Goal: Understand process/instructions

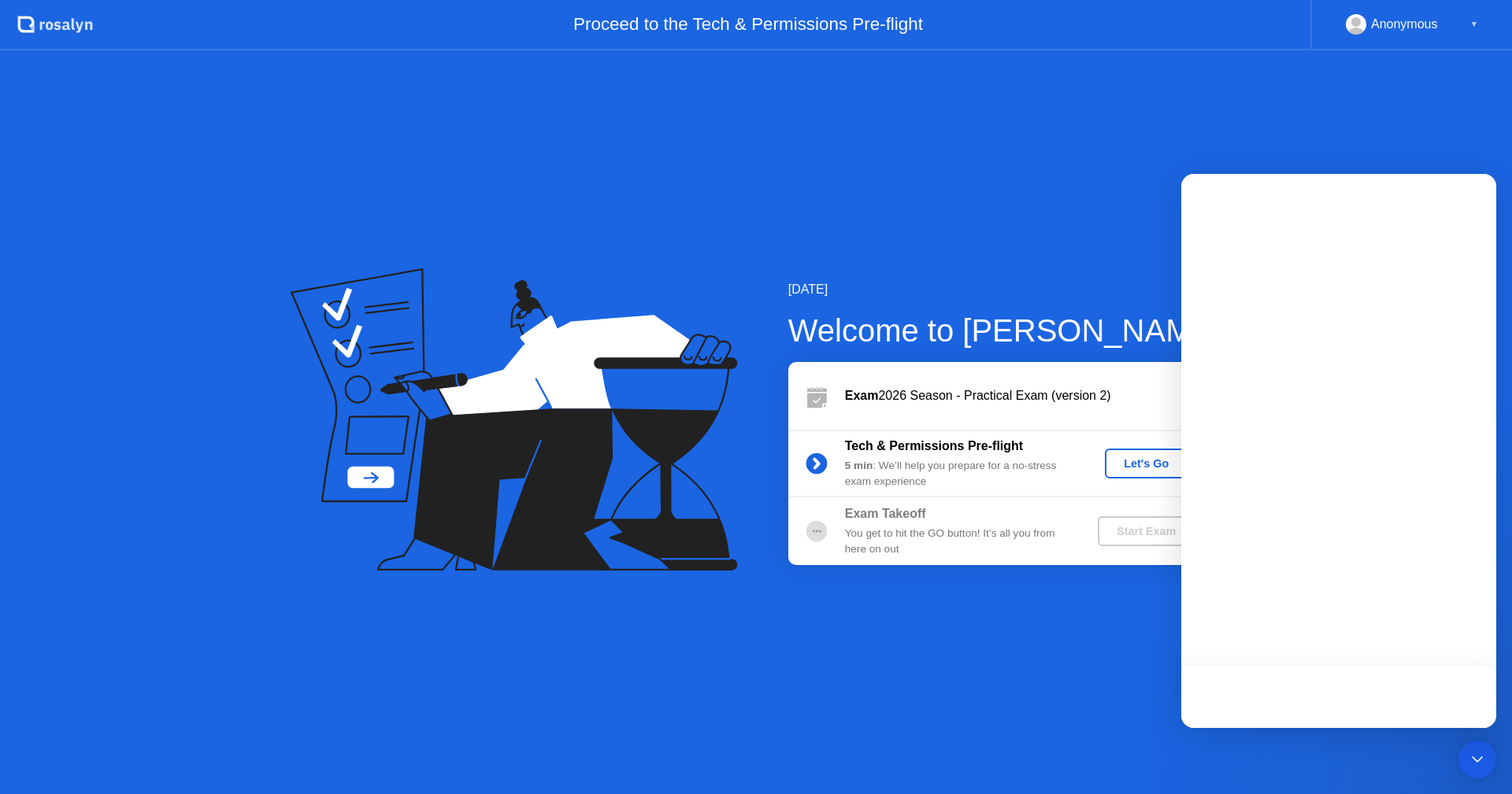
click at [1126, 460] on div "Let's Go" at bounding box center [1146, 464] width 70 height 13
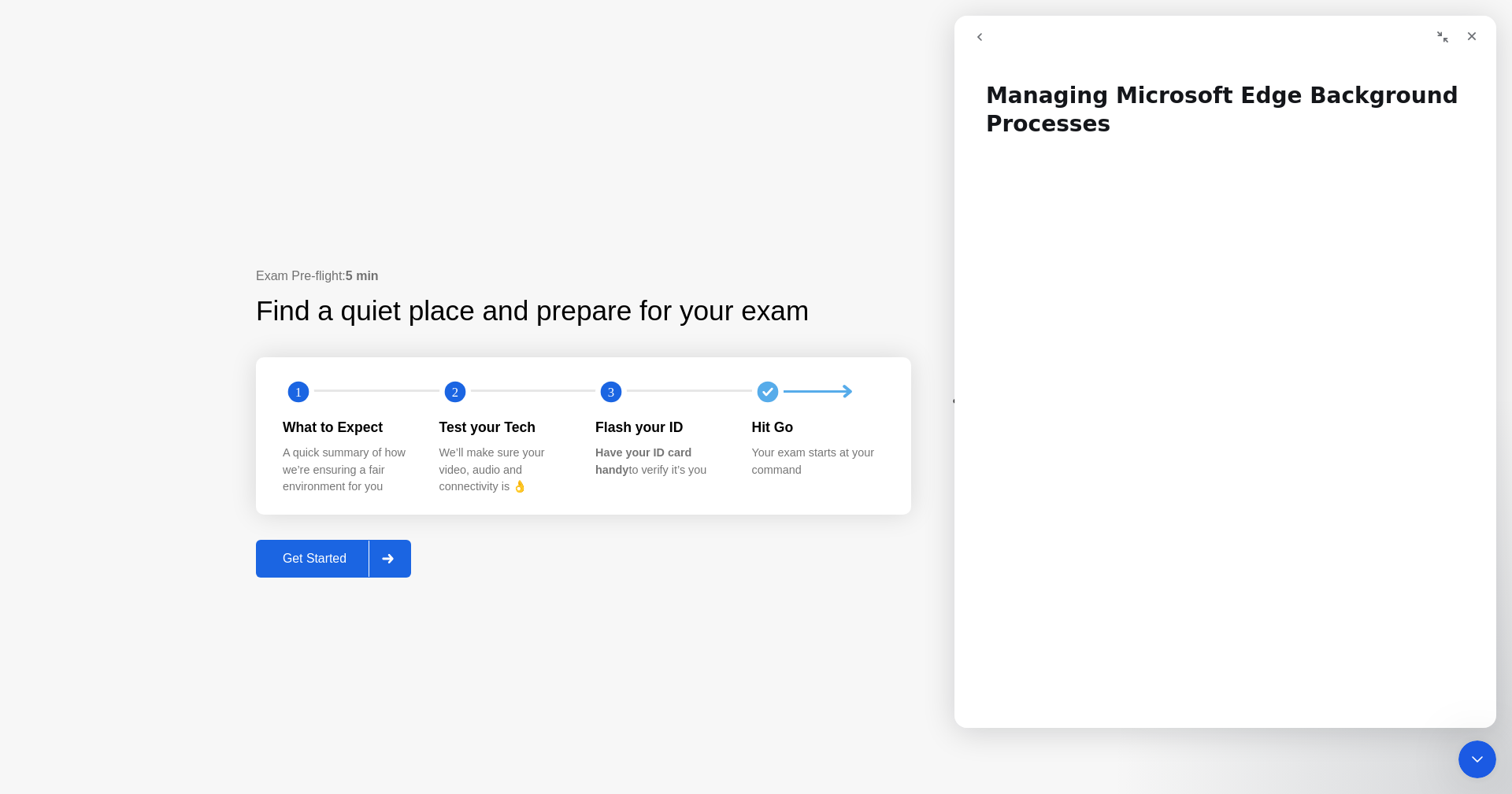
click at [336, 552] on div "Get Started" at bounding box center [314, 558] width 108 height 14
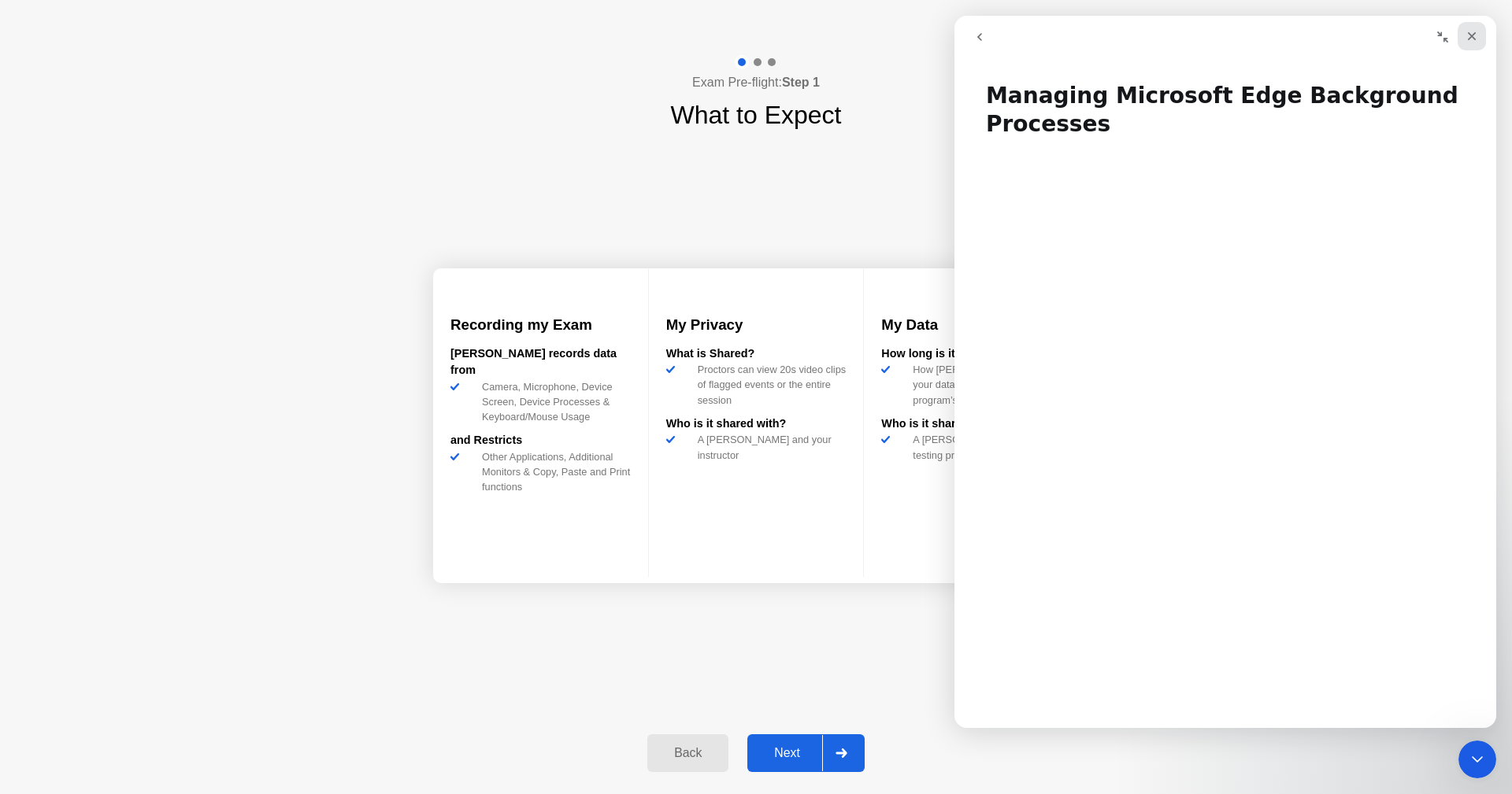
click at [1468, 25] on div "Close" at bounding box center [1471, 36] width 28 height 28
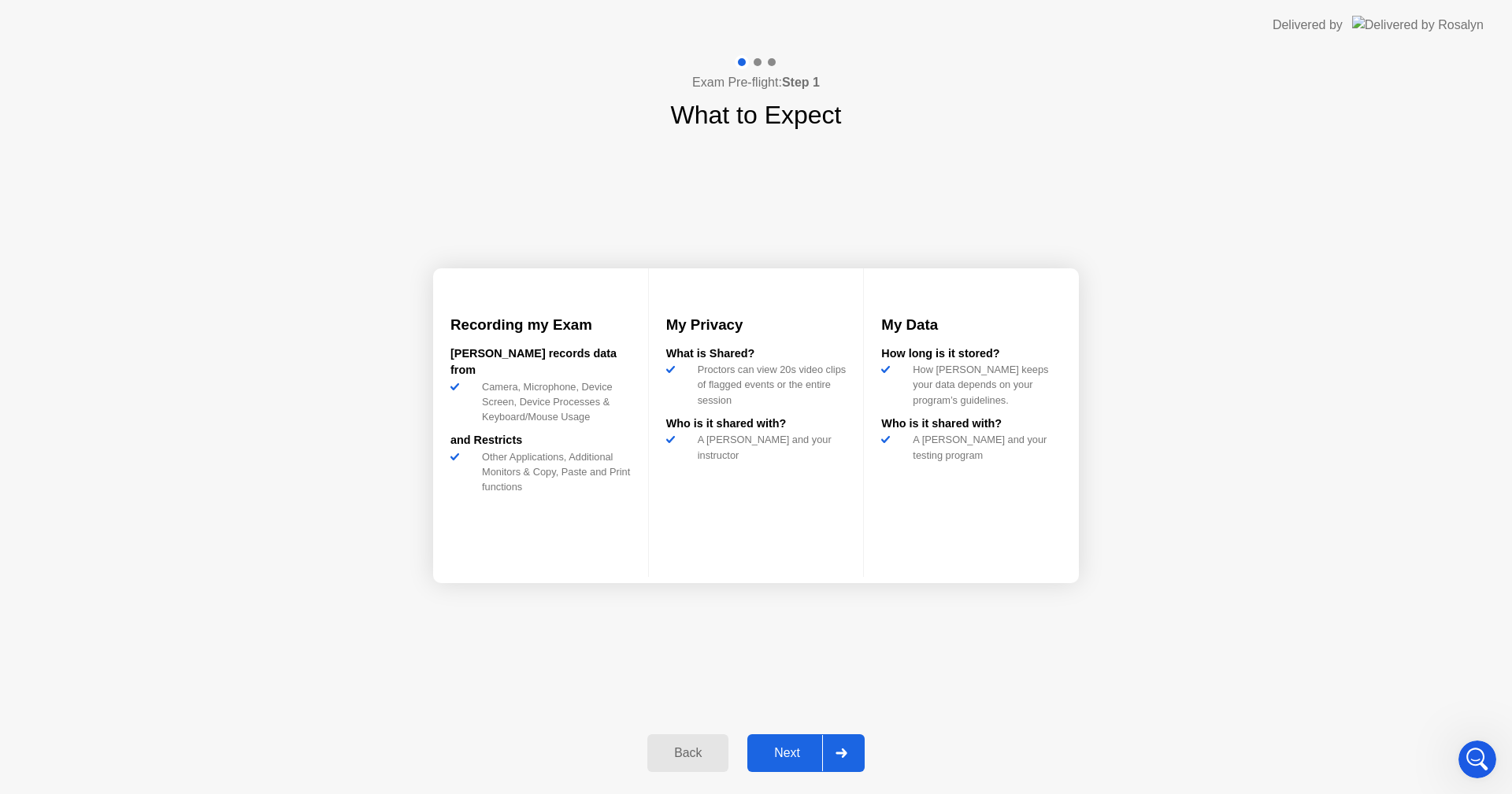
click at [787, 746] on div "Next" at bounding box center [787, 753] width 70 height 14
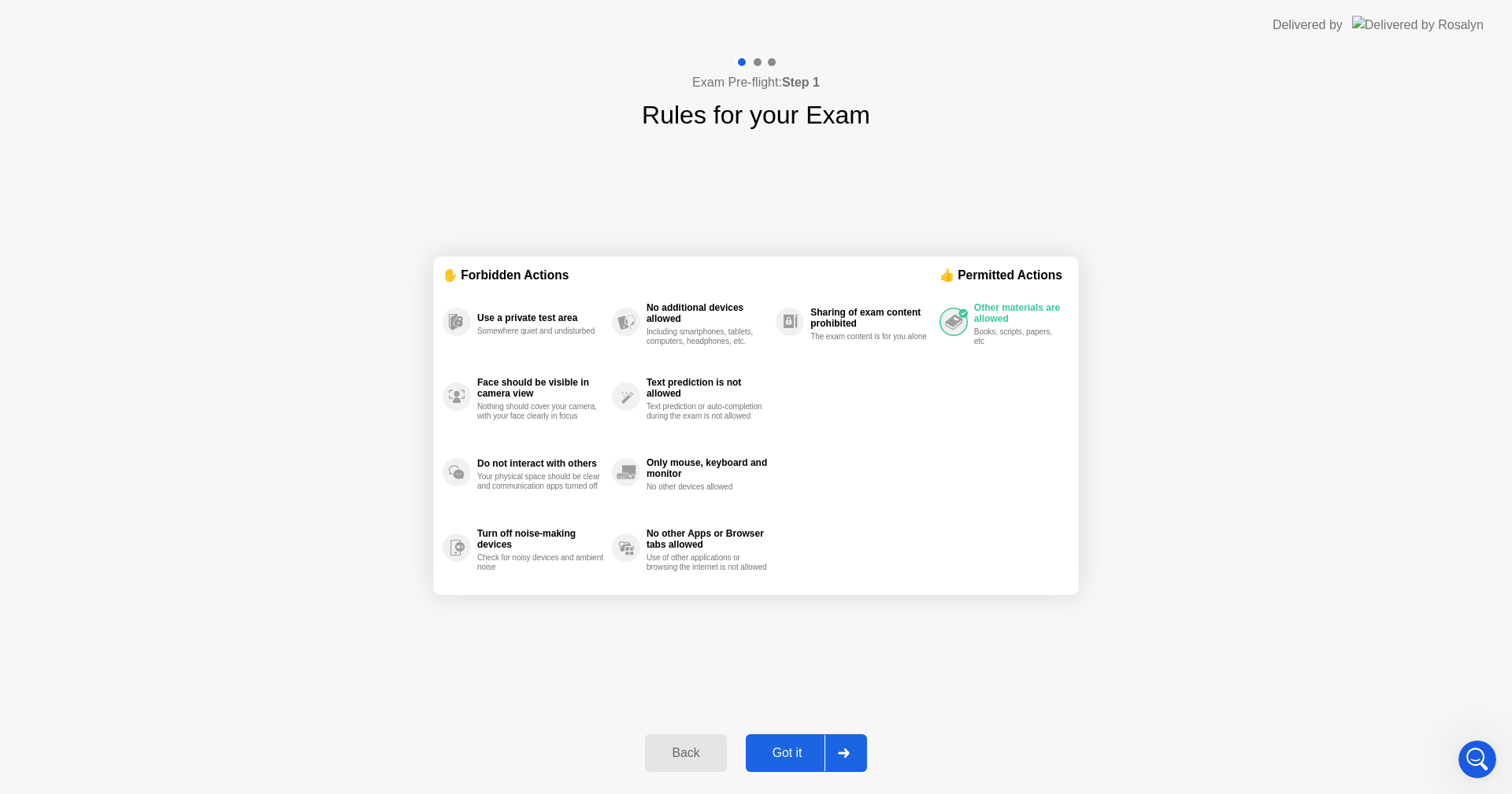
click at [786, 746] on div "Got it" at bounding box center [787, 753] width 74 height 14
select select "**********"
select select "*******"
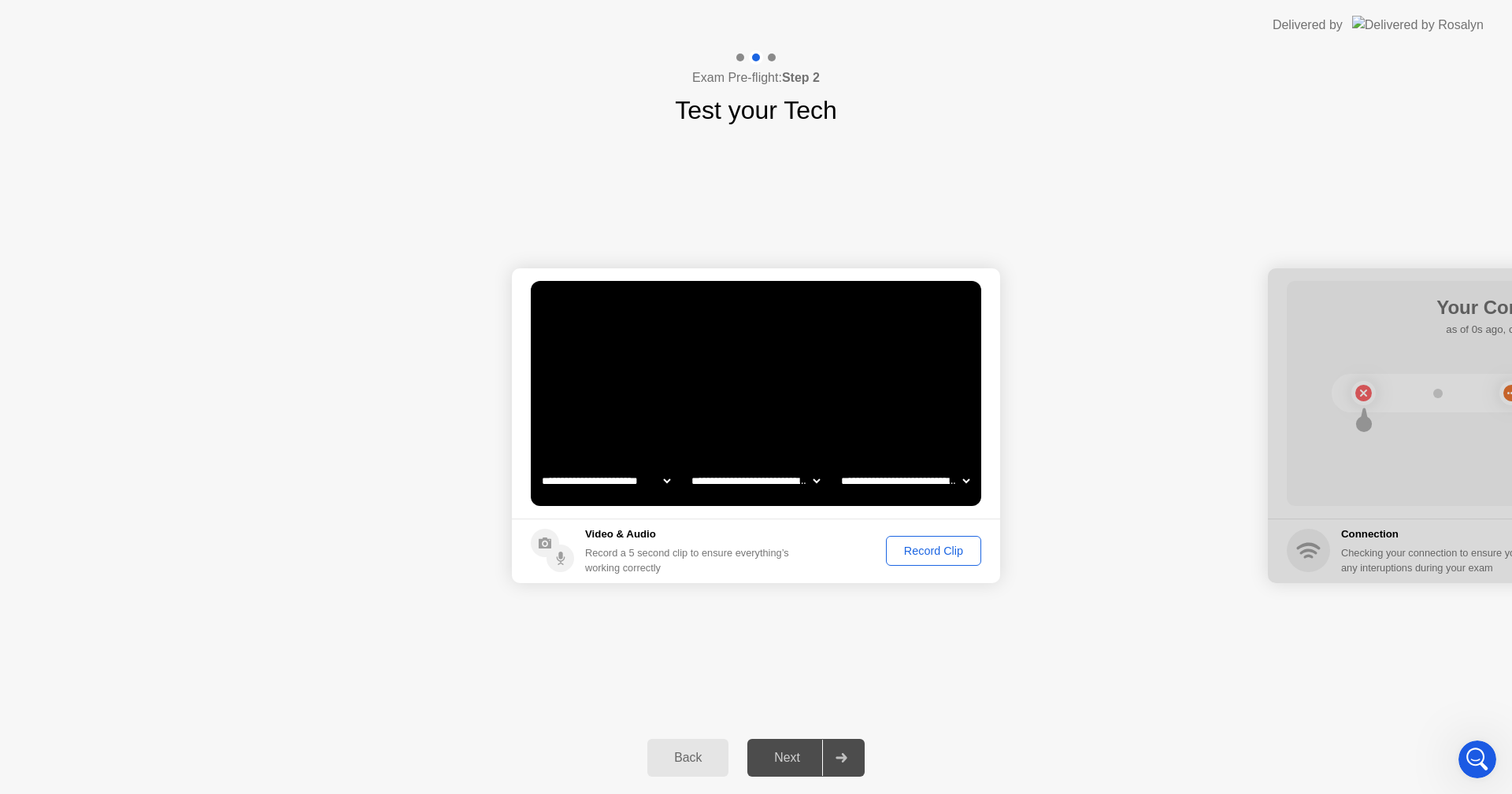
click at [913, 551] on div "Record Clip" at bounding box center [934, 552] width 84 height 13
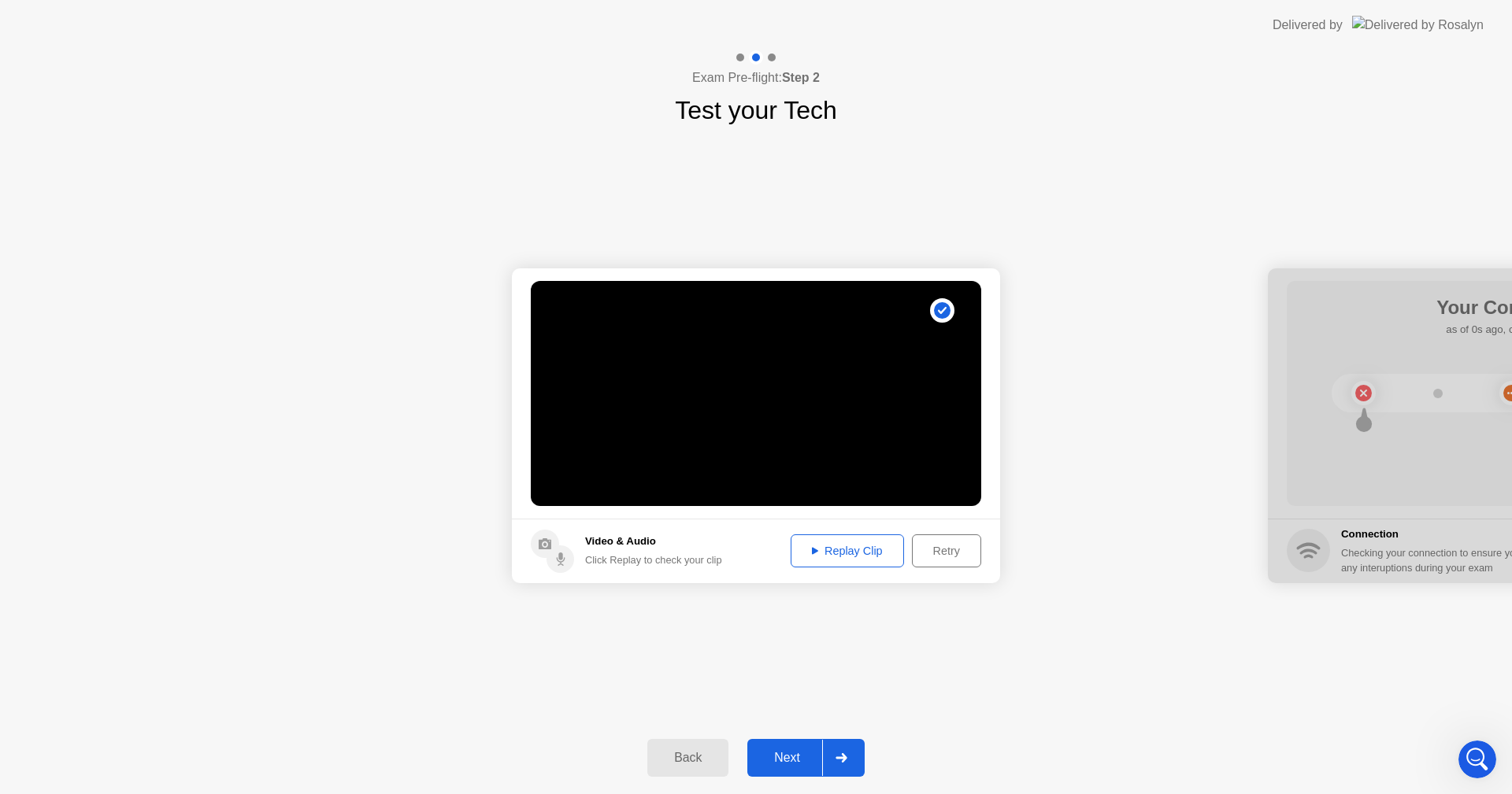
click at [844, 545] on div "Replay Clip" at bounding box center [847, 552] width 102 height 13
click at [771, 761] on div "Next" at bounding box center [787, 758] width 70 height 14
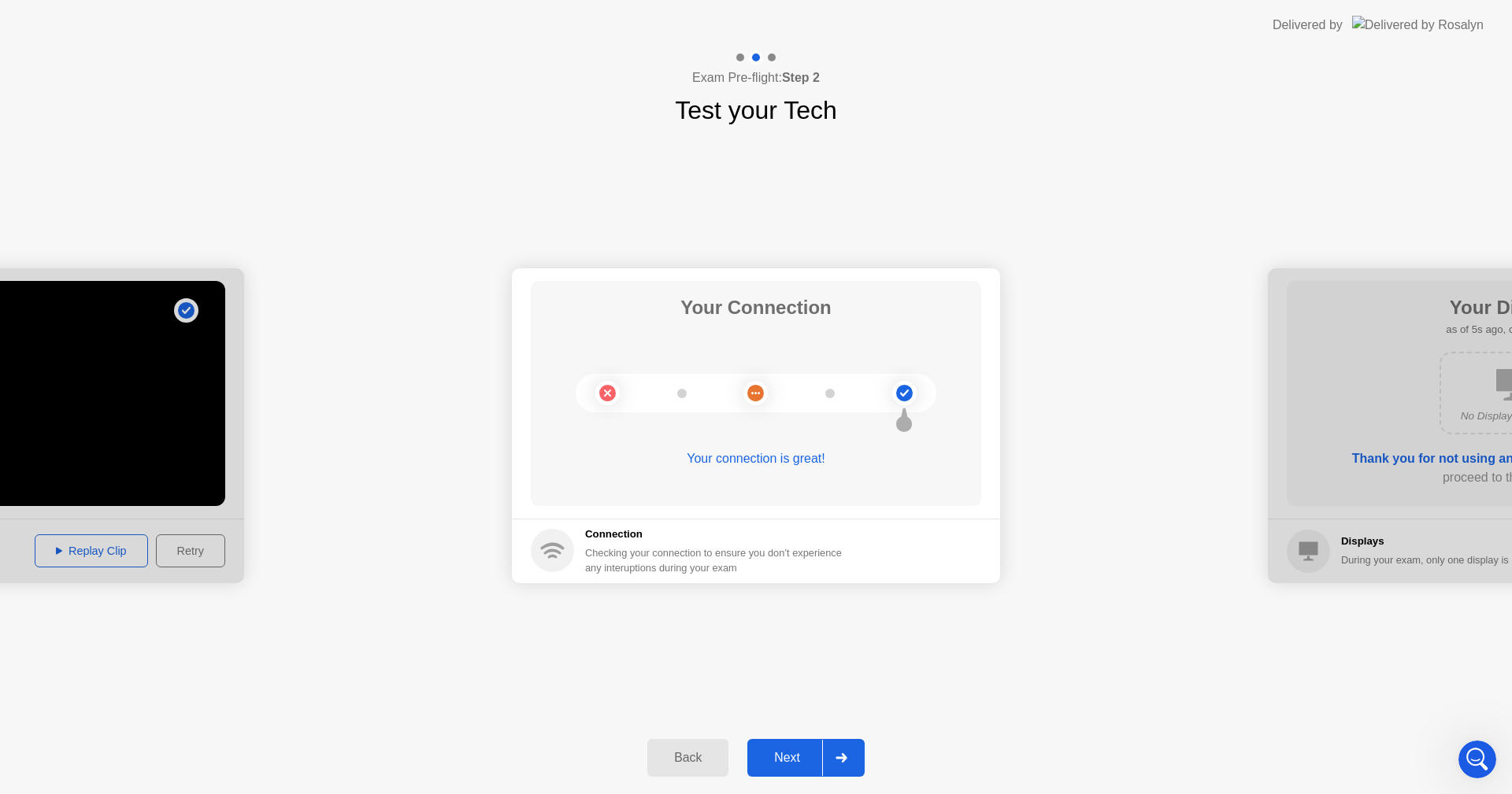
click at [791, 751] on div "Next" at bounding box center [787, 758] width 70 height 14
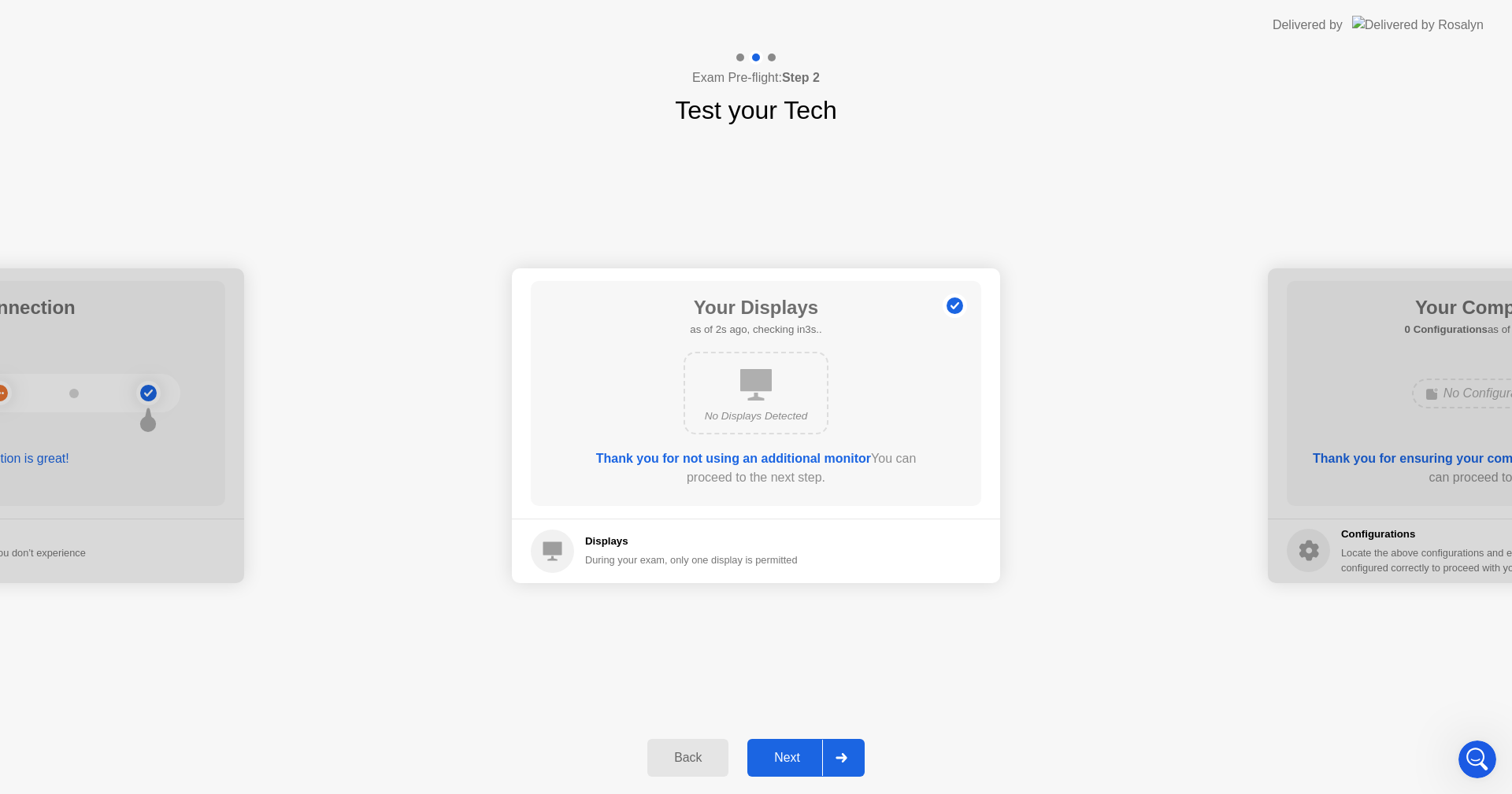
click at [791, 751] on div "Next" at bounding box center [787, 758] width 70 height 14
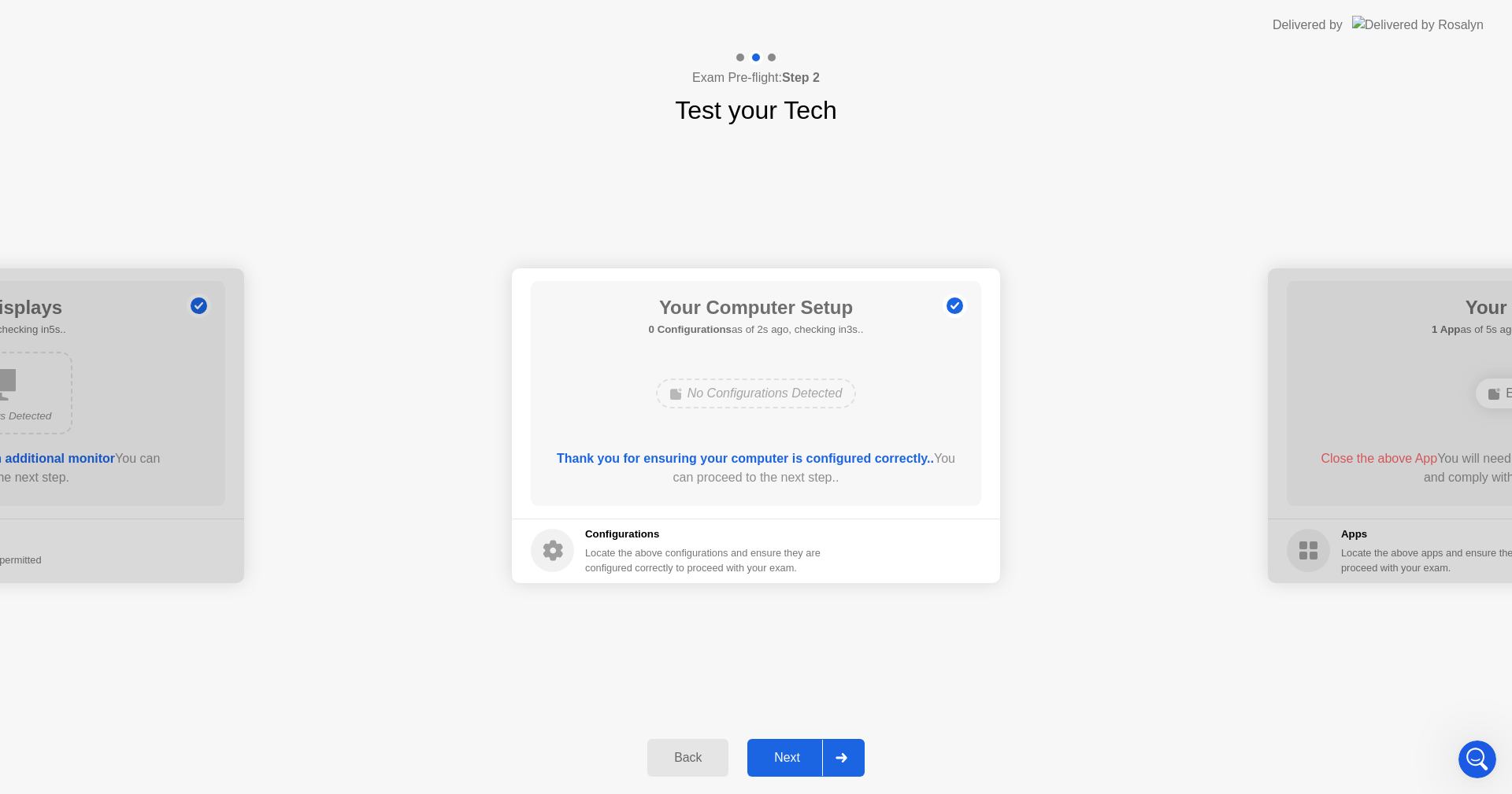
click at [791, 751] on div "Next" at bounding box center [787, 758] width 70 height 14
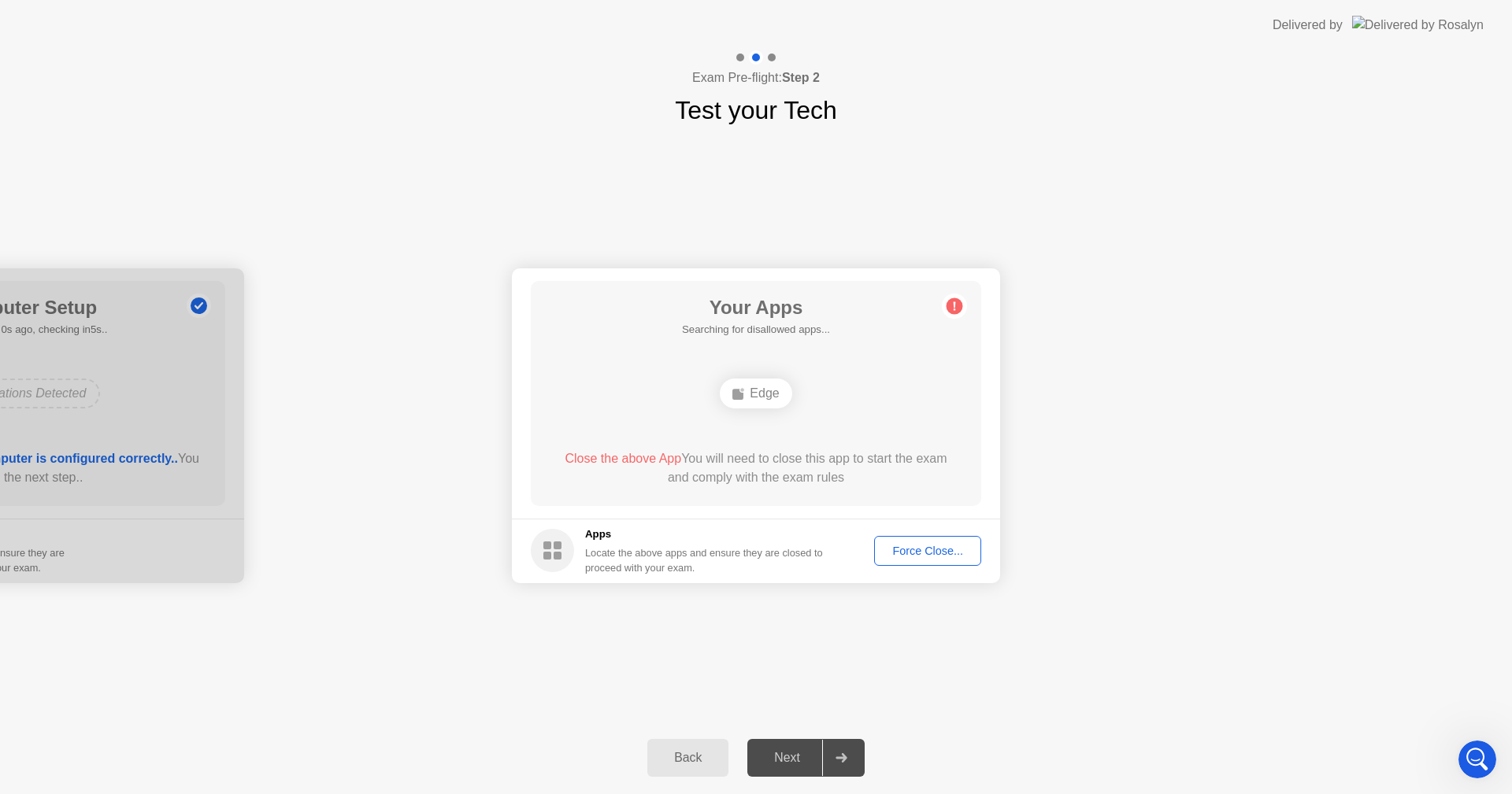
click at [893, 549] on div "Force Close..." at bounding box center [927, 552] width 96 height 13
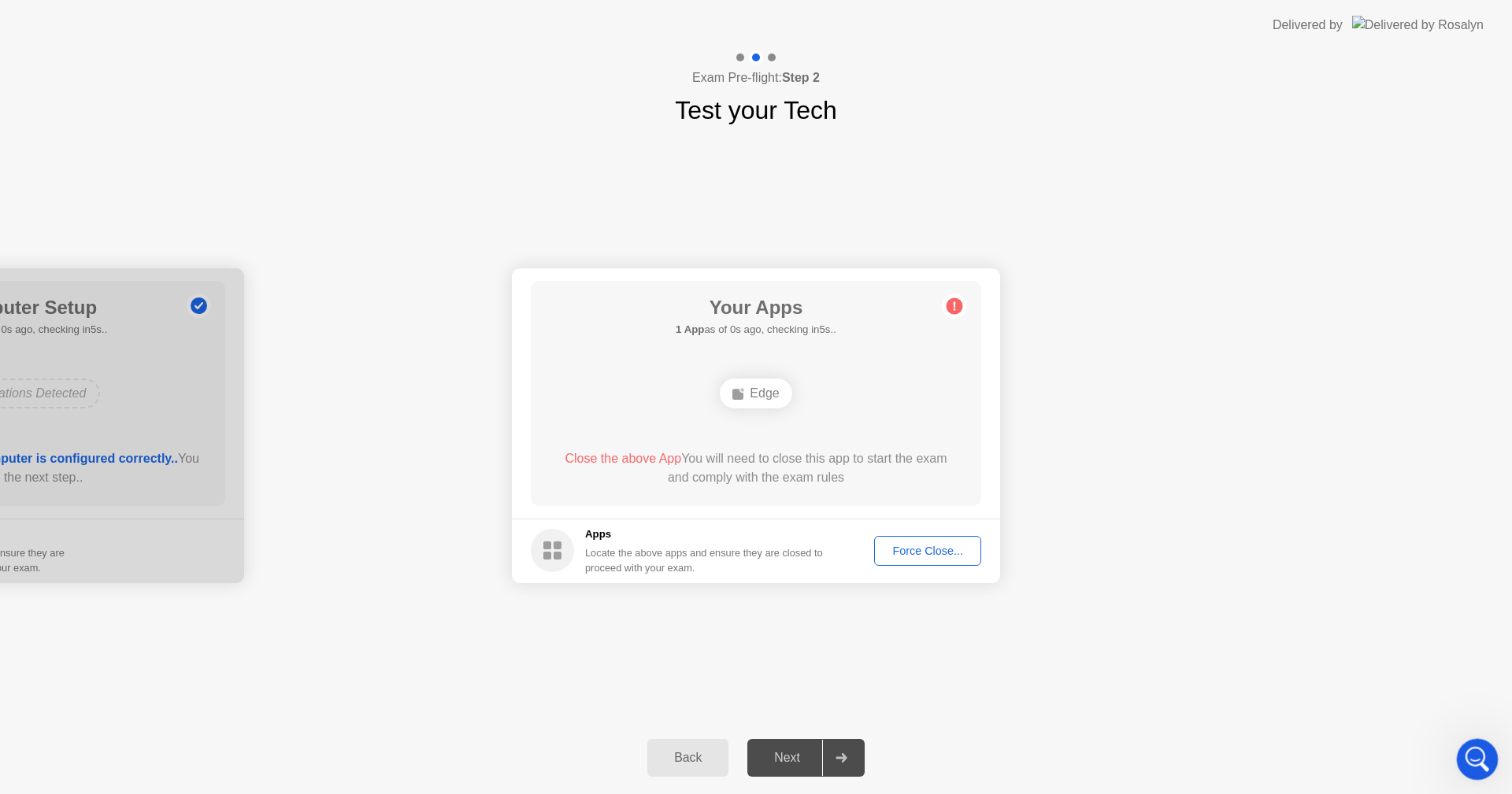
click at [1477, 748] on icon "Open Intercom Messenger" at bounding box center [1475, 758] width 26 height 26
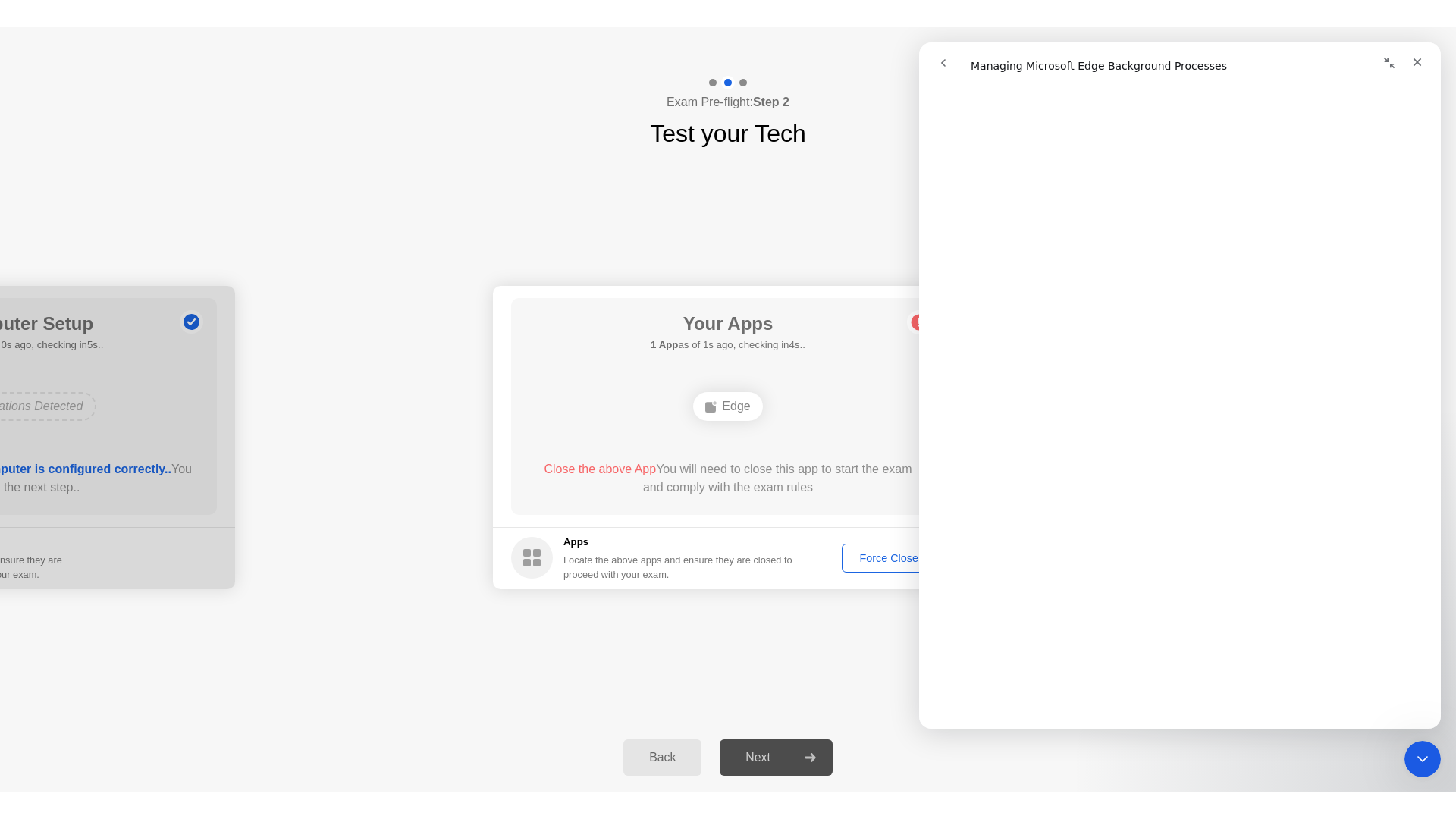
scroll to position [1034, 0]
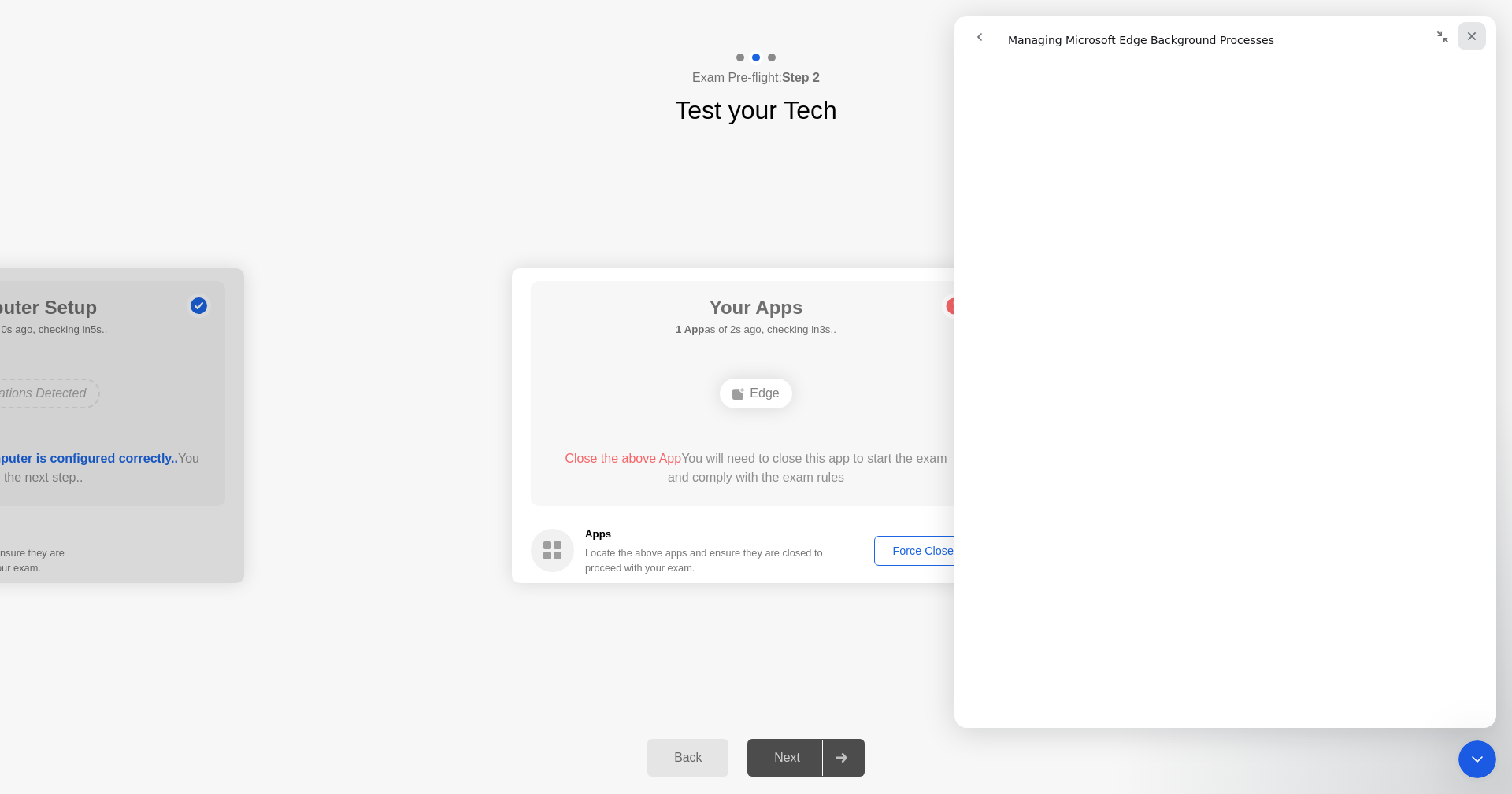
click at [1472, 40] on icon "Close" at bounding box center [1471, 36] width 13 height 13
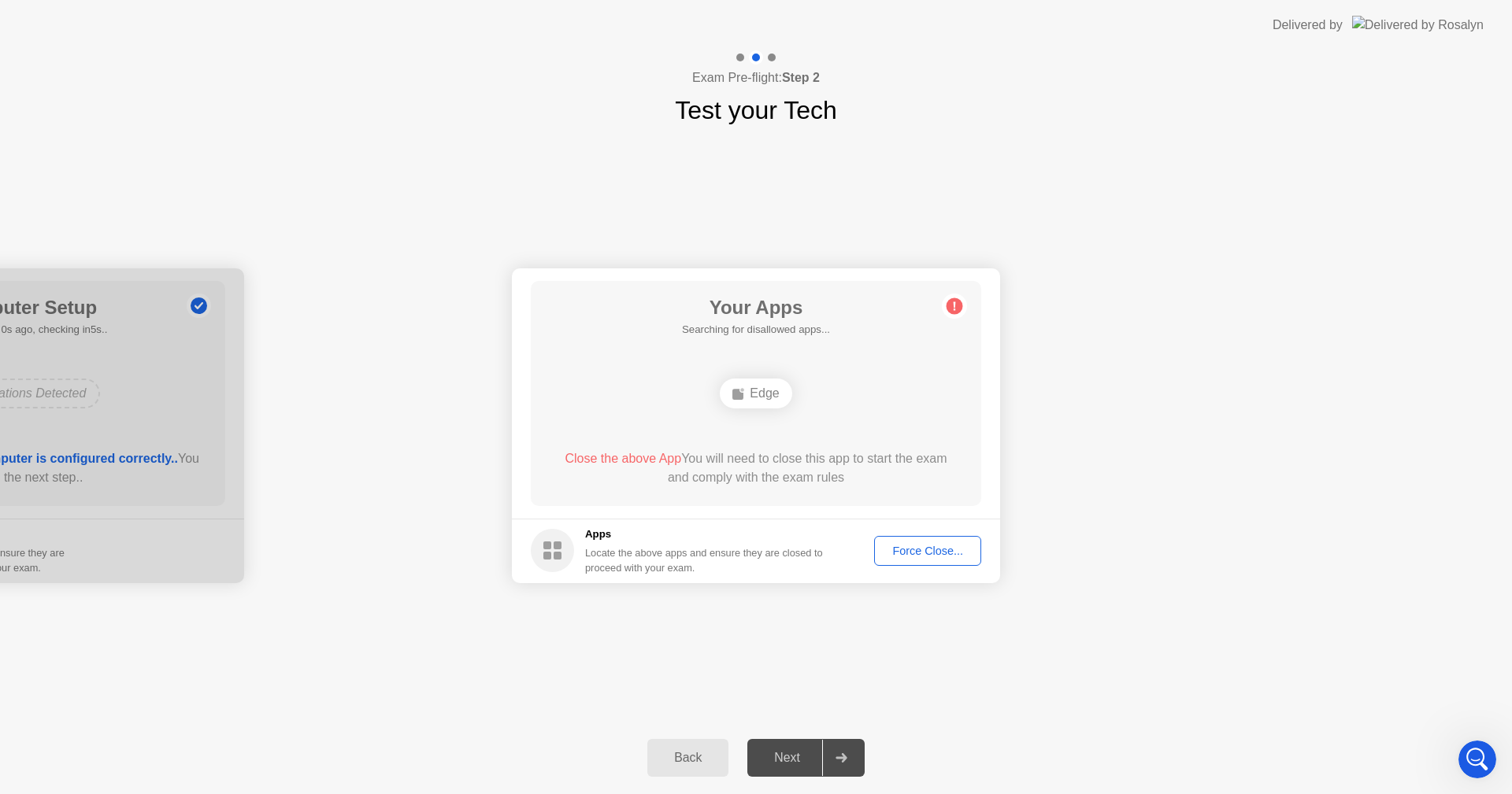
click at [934, 552] on div "Force Close..." at bounding box center [927, 552] width 96 height 13
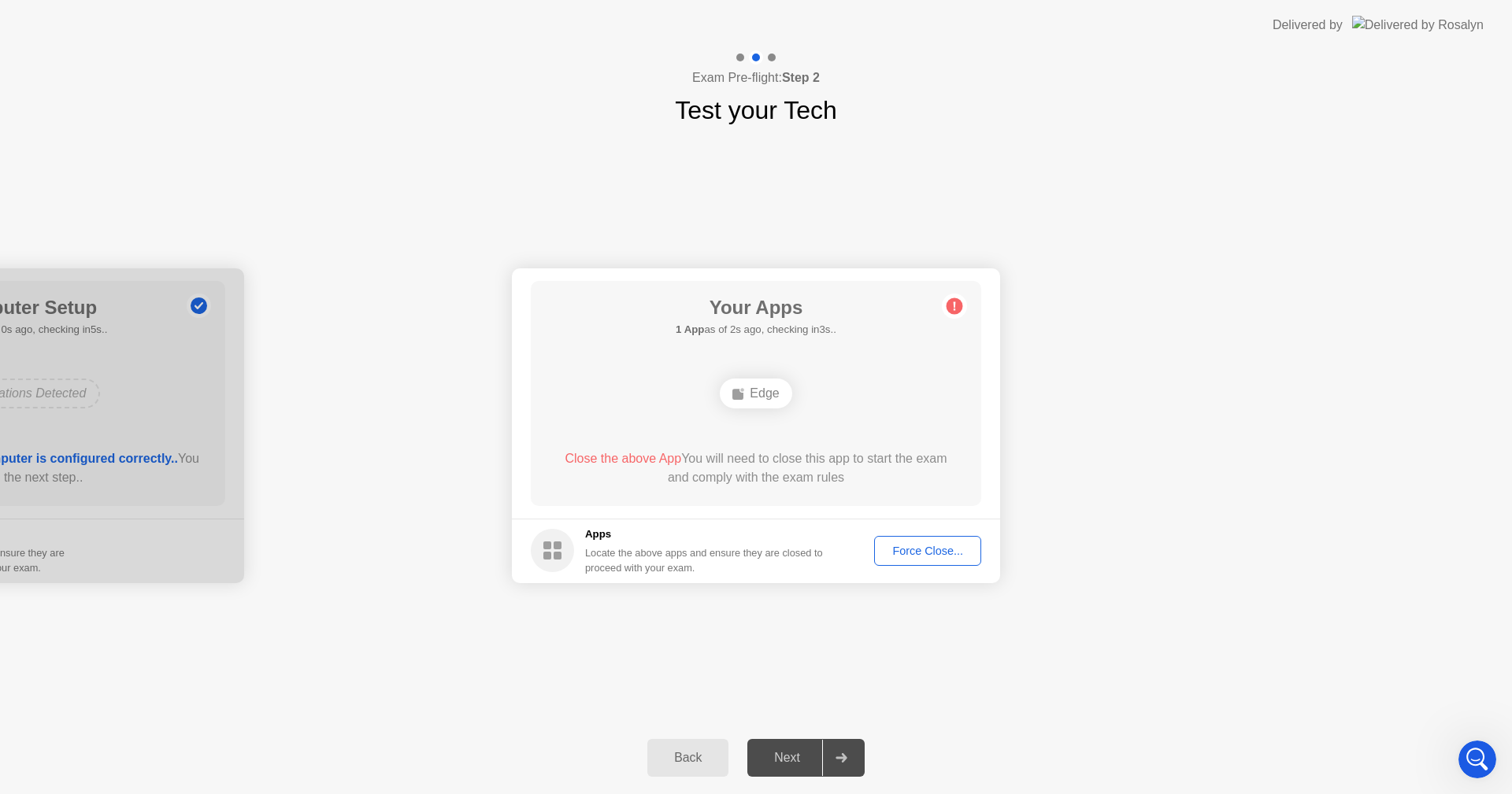
click at [905, 549] on div "Force Close..." at bounding box center [927, 552] width 96 height 13
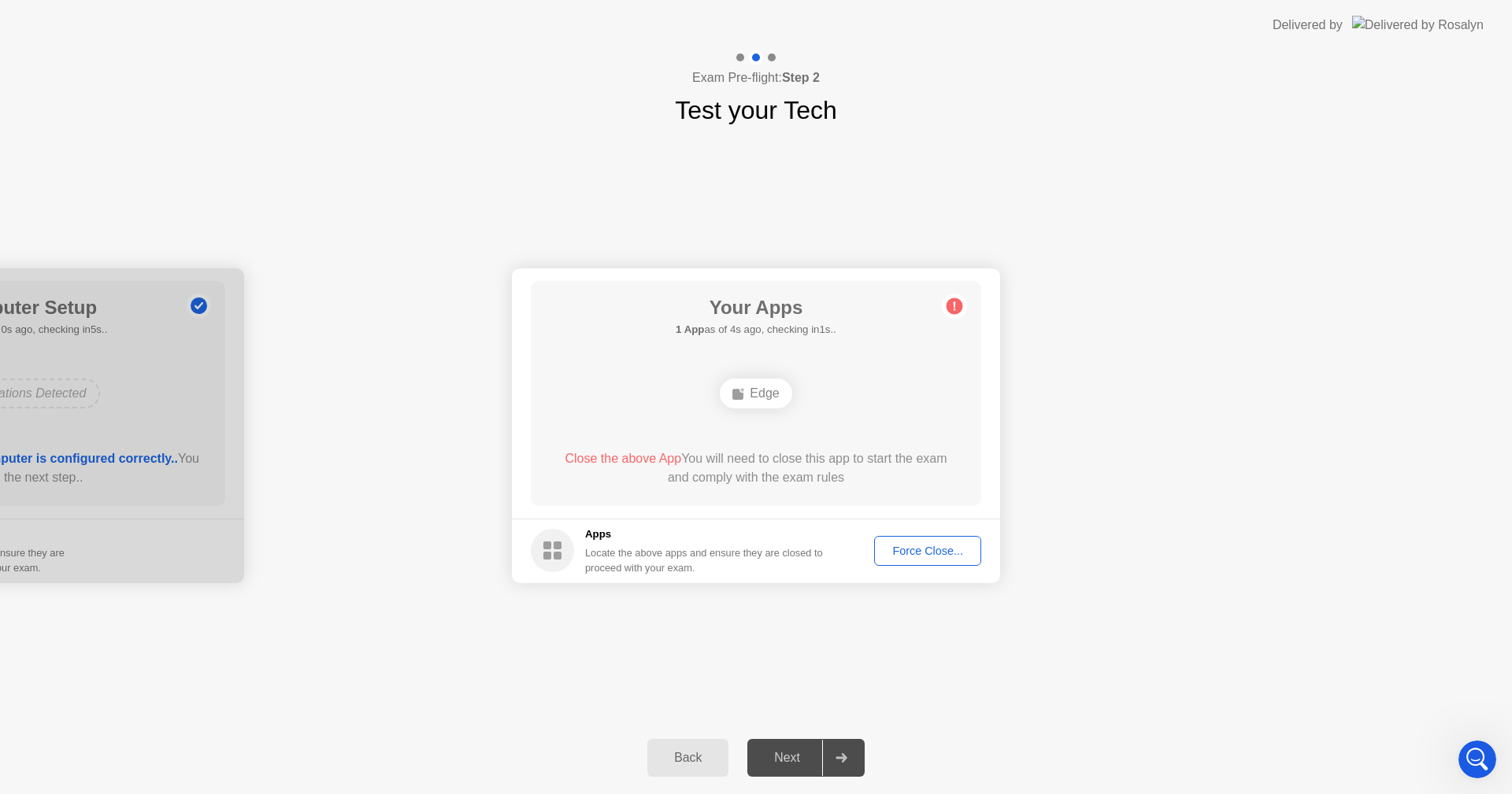
click at [936, 550] on div "Force Close..." at bounding box center [927, 552] width 96 height 13
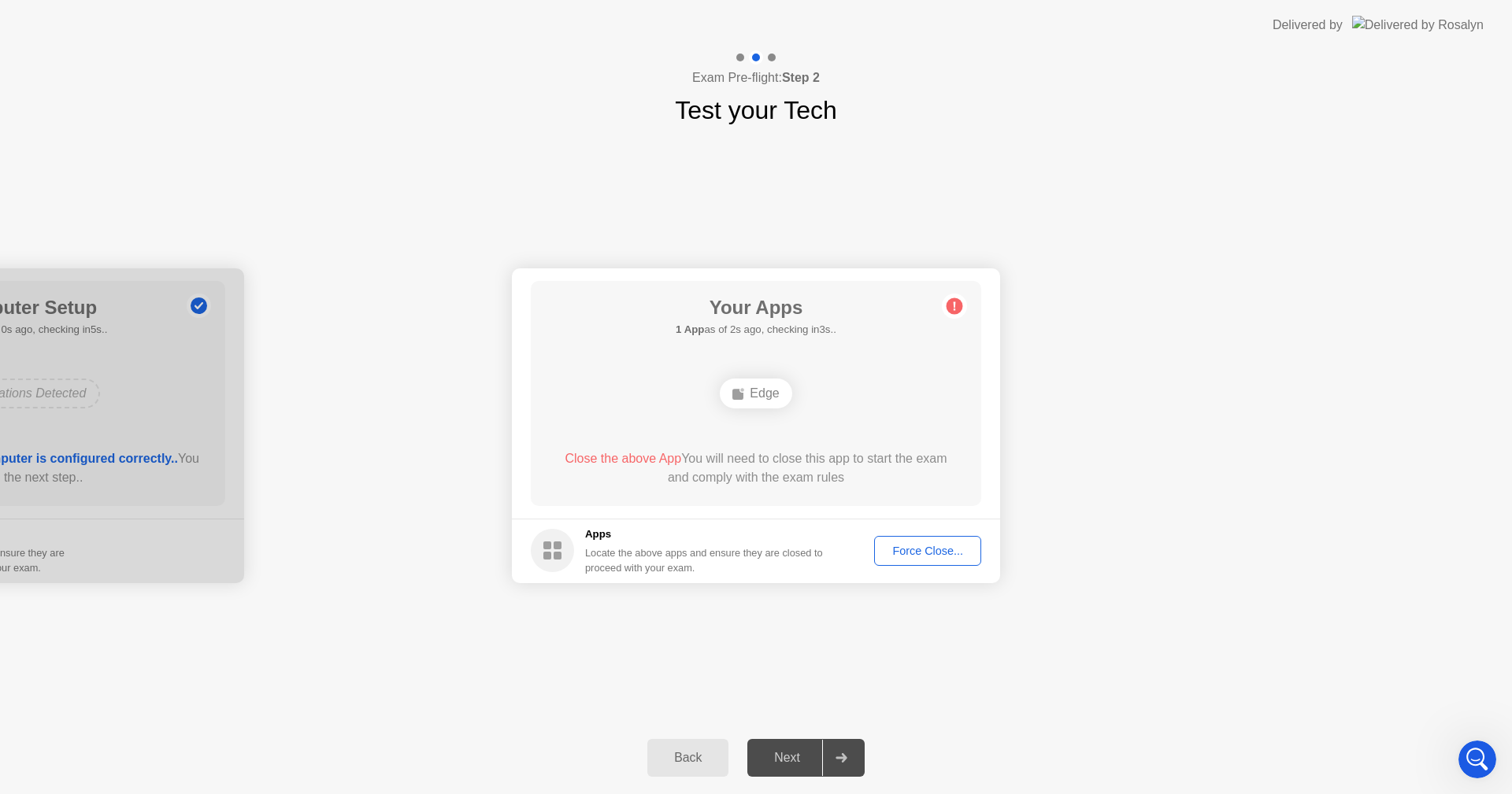
click at [1209, 674] on div "**********" at bounding box center [756, 425] width 1512 height 593
click at [915, 552] on div "Force Close..." at bounding box center [927, 552] width 96 height 13
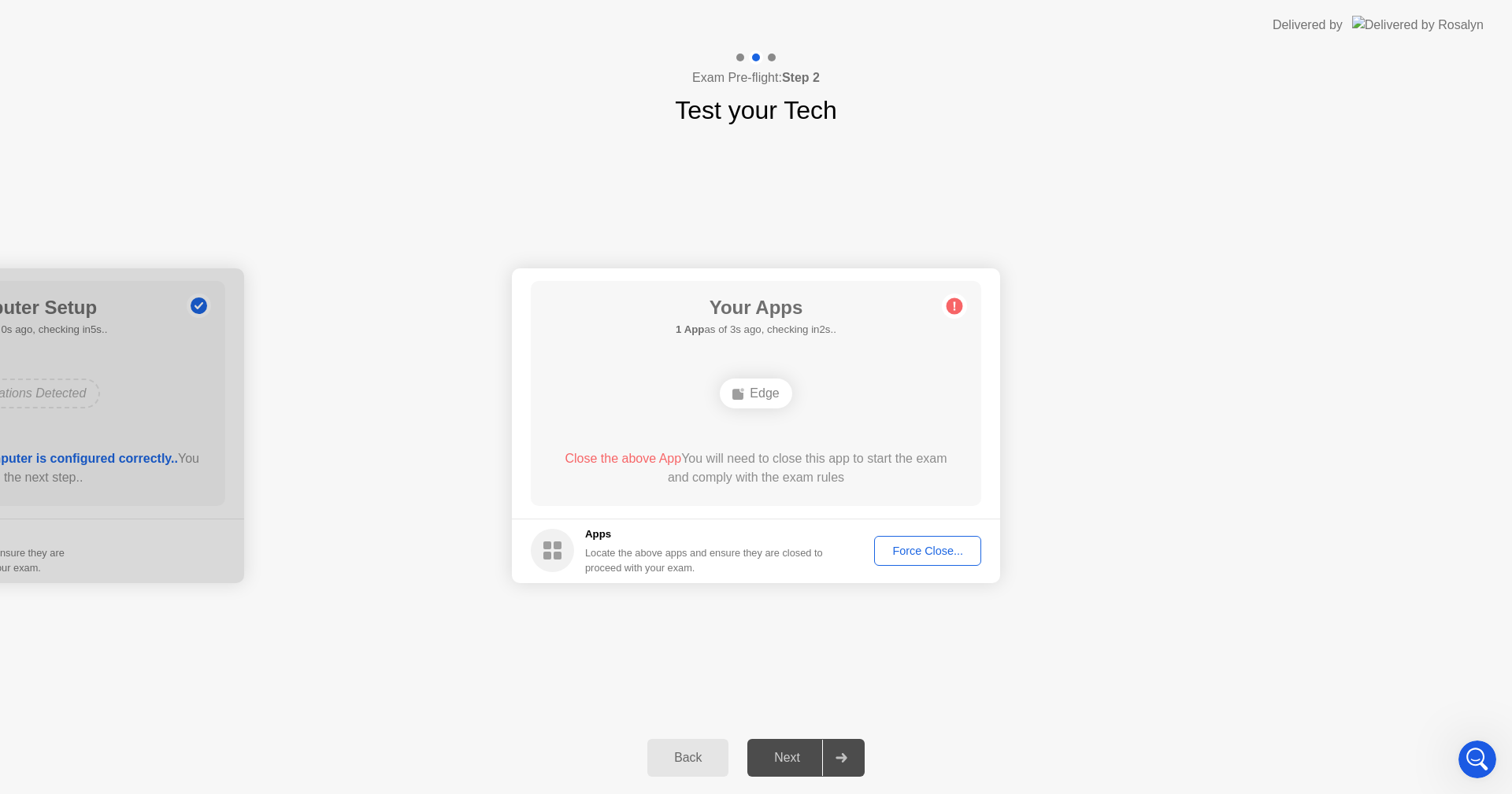
click at [937, 550] on div "Force Close..." at bounding box center [927, 552] width 96 height 13
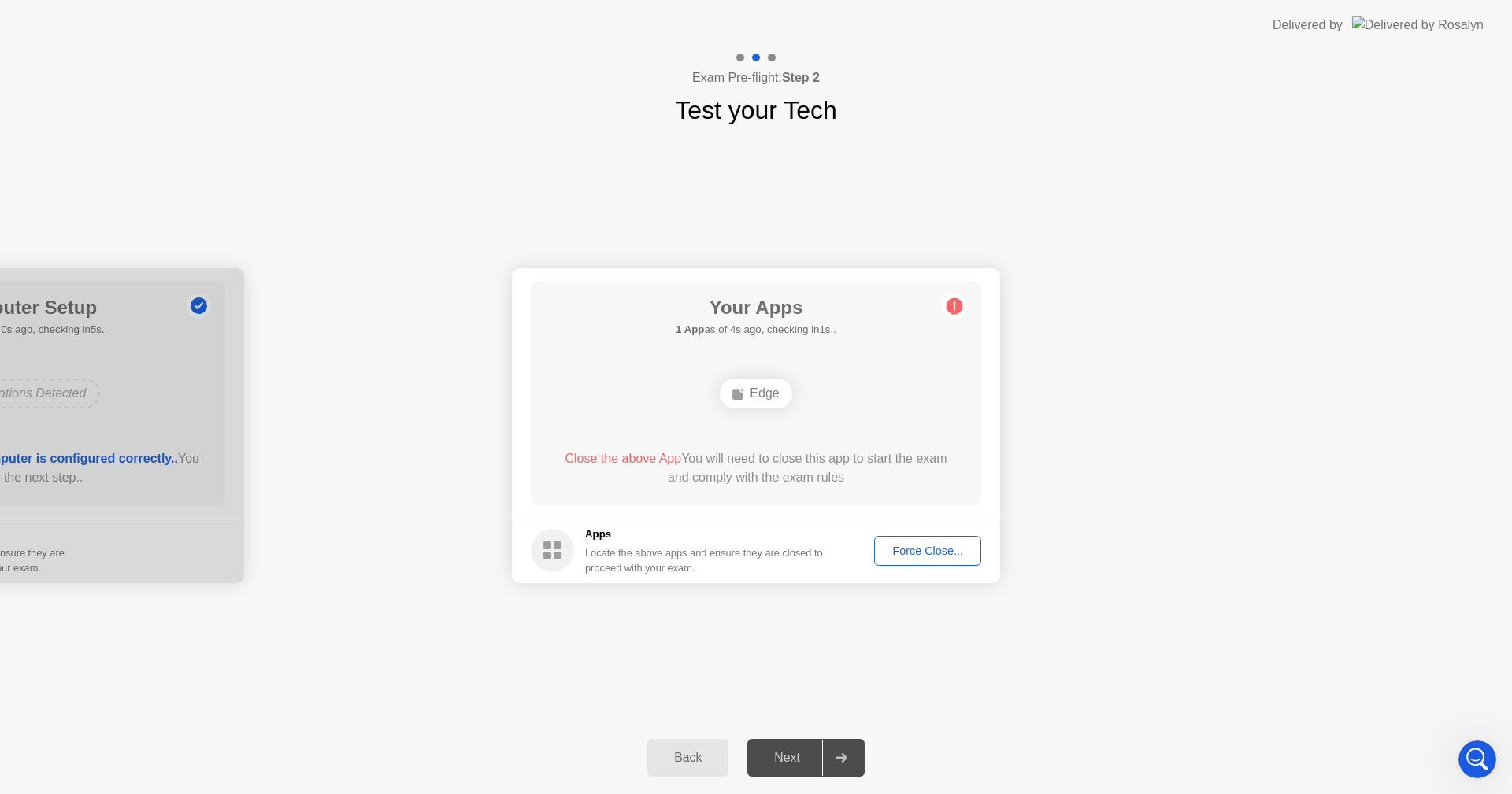
click at [804, 496] on div "Your Apps 1 App as of 4s ago, checking in1s.. Edge Close the above App You will…" at bounding box center [755, 394] width 450 height 225
click at [132, 491] on div at bounding box center [0, 426] width 488 height 315
click at [927, 548] on div "Force Close..." at bounding box center [927, 552] width 96 height 13
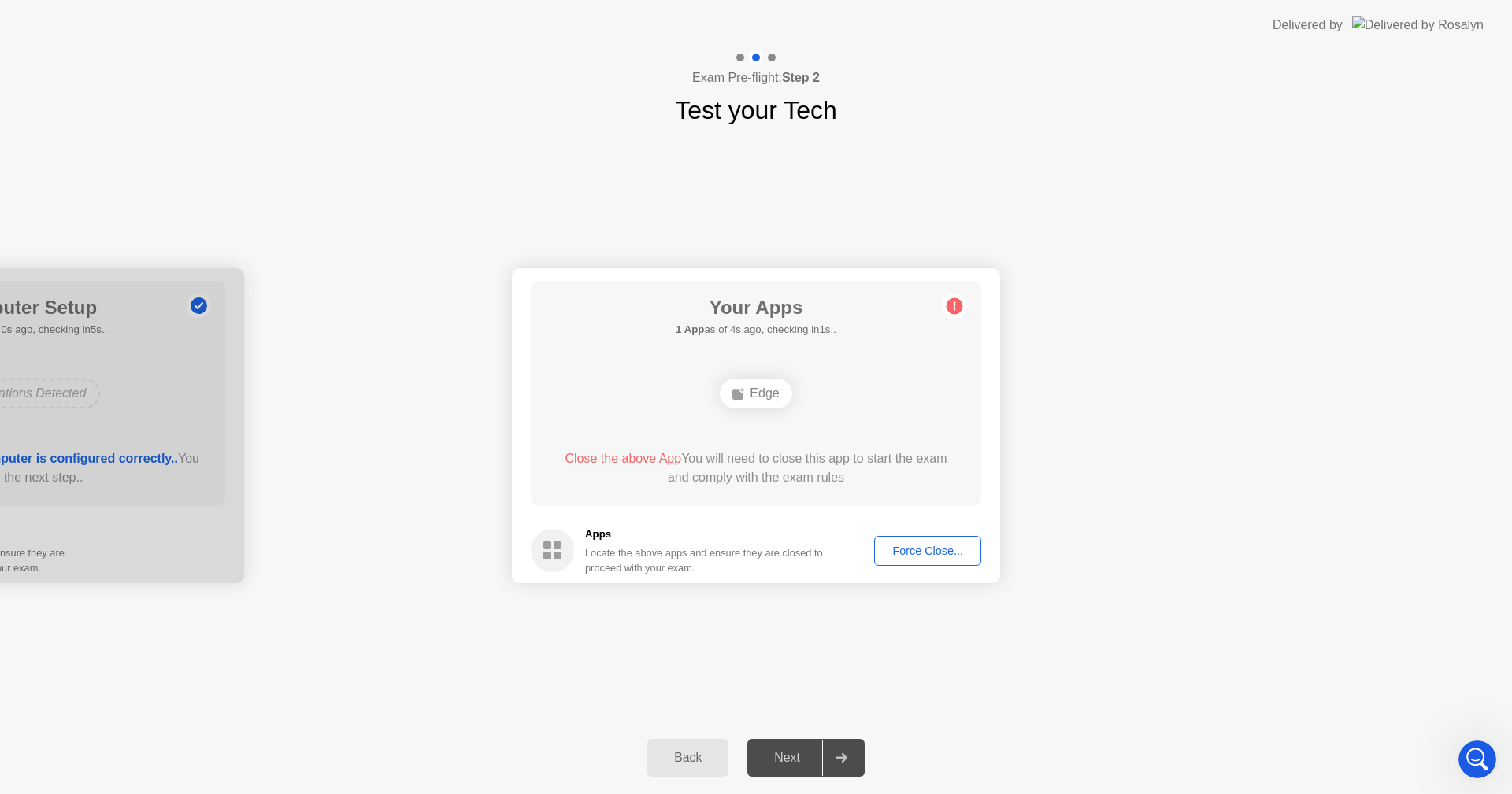
click at [924, 553] on div "Force Close..." at bounding box center [927, 552] width 96 height 13
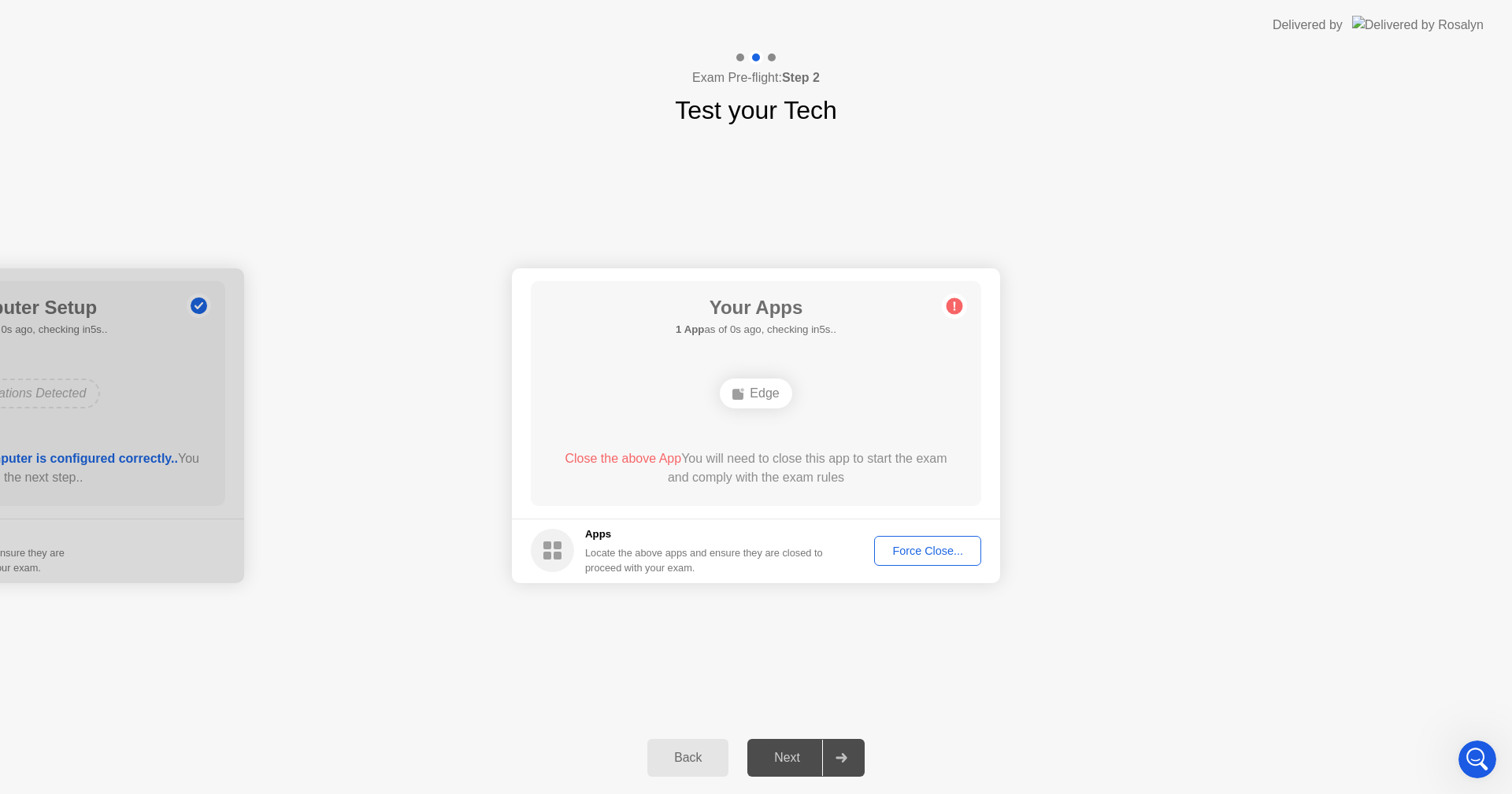
click at [789, 762] on div "Next" at bounding box center [787, 758] width 70 height 14
click at [789, 760] on div "Next" at bounding box center [787, 758] width 70 height 14
click at [789, 759] on div "Next" at bounding box center [787, 758] width 70 height 14
click at [760, 393] on div "Edge" at bounding box center [755, 393] width 71 height 30
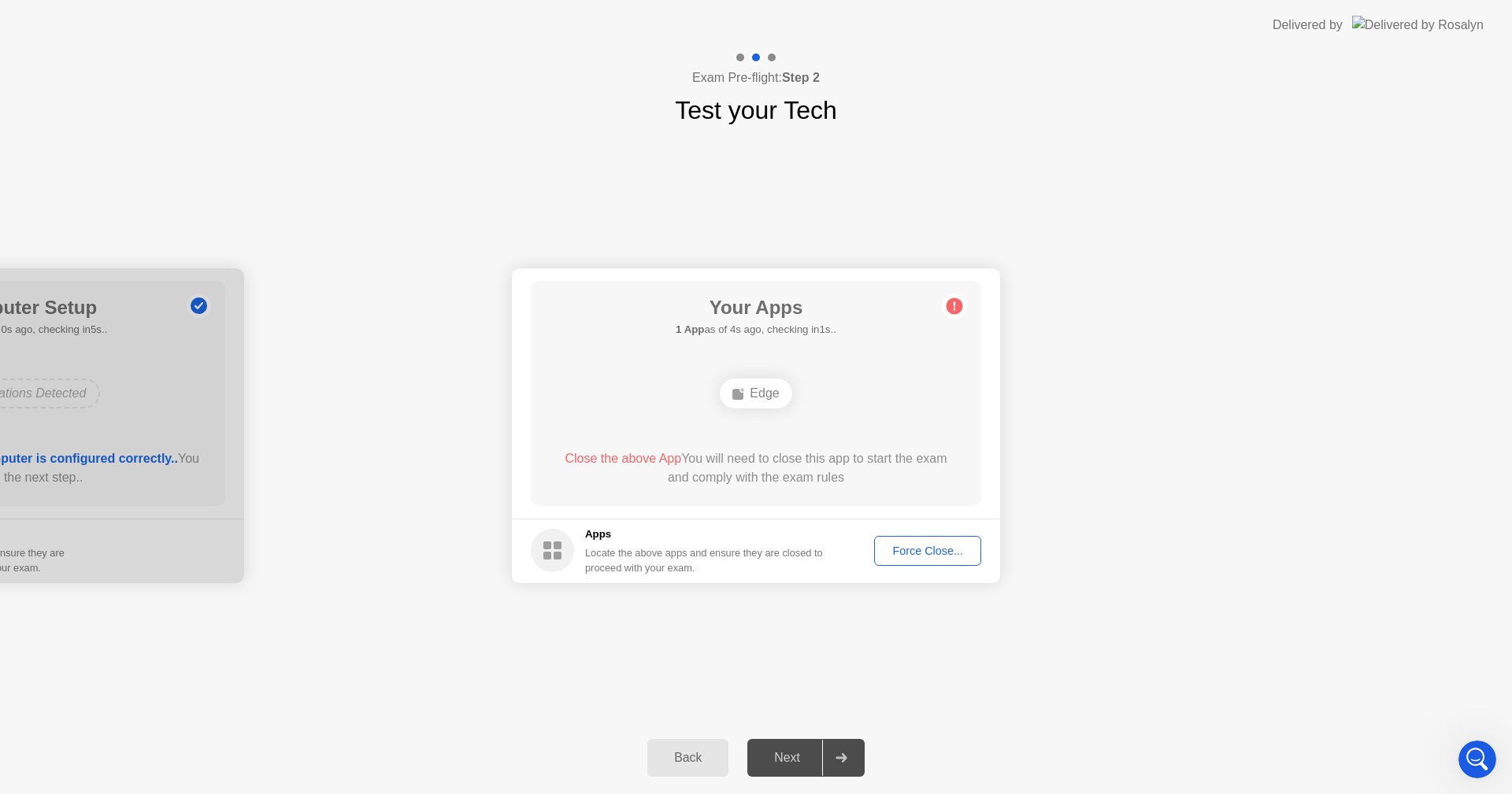
click at [760, 393] on div "Edge" at bounding box center [755, 393] width 71 height 30
click at [775, 388] on div "Edge" at bounding box center [755, 393] width 71 height 30
click at [962, 540] on button "Force Close..." at bounding box center [927, 551] width 107 height 30
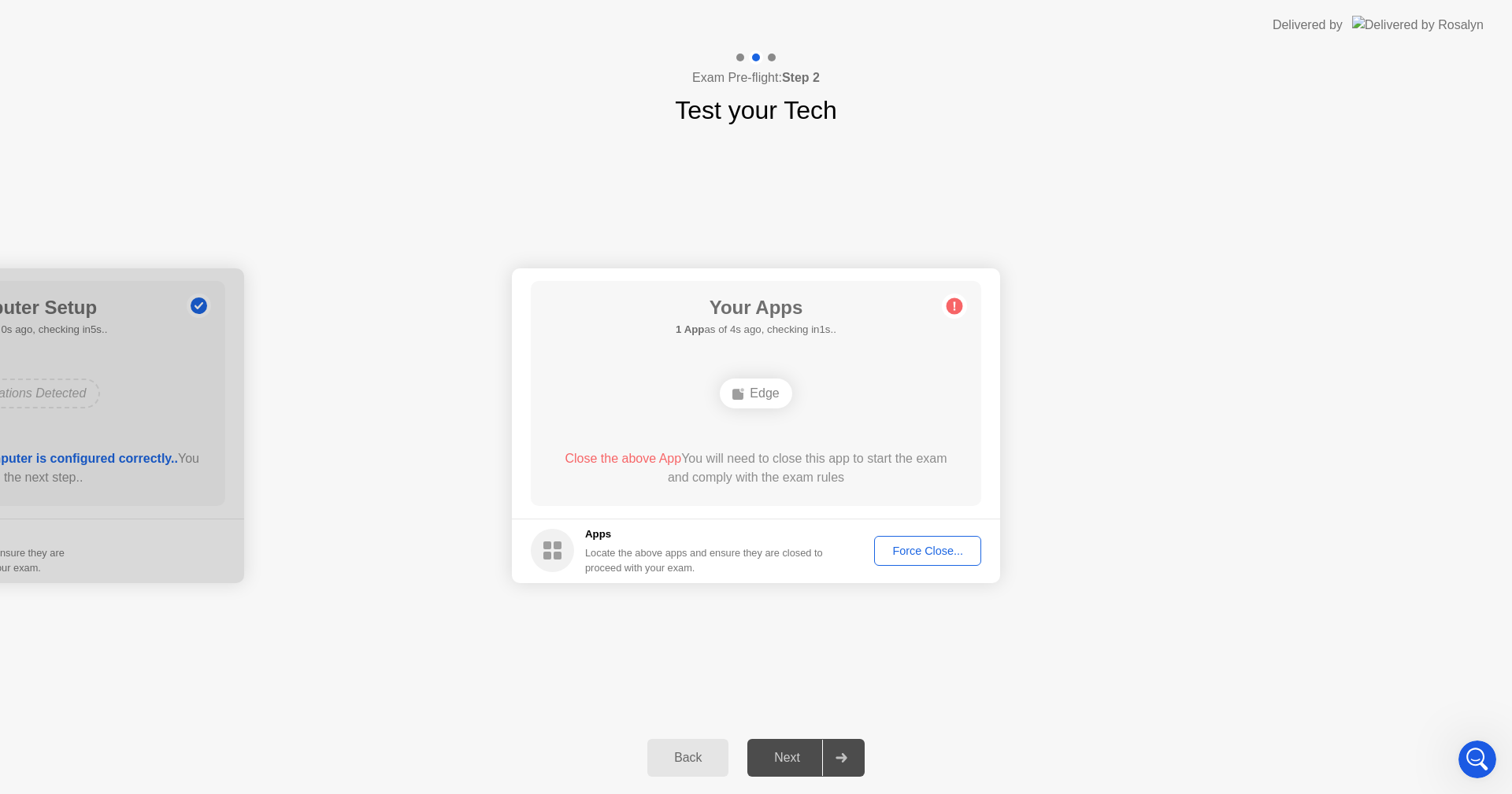
click at [692, 762] on div "Back" at bounding box center [688, 758] width 71 height 14
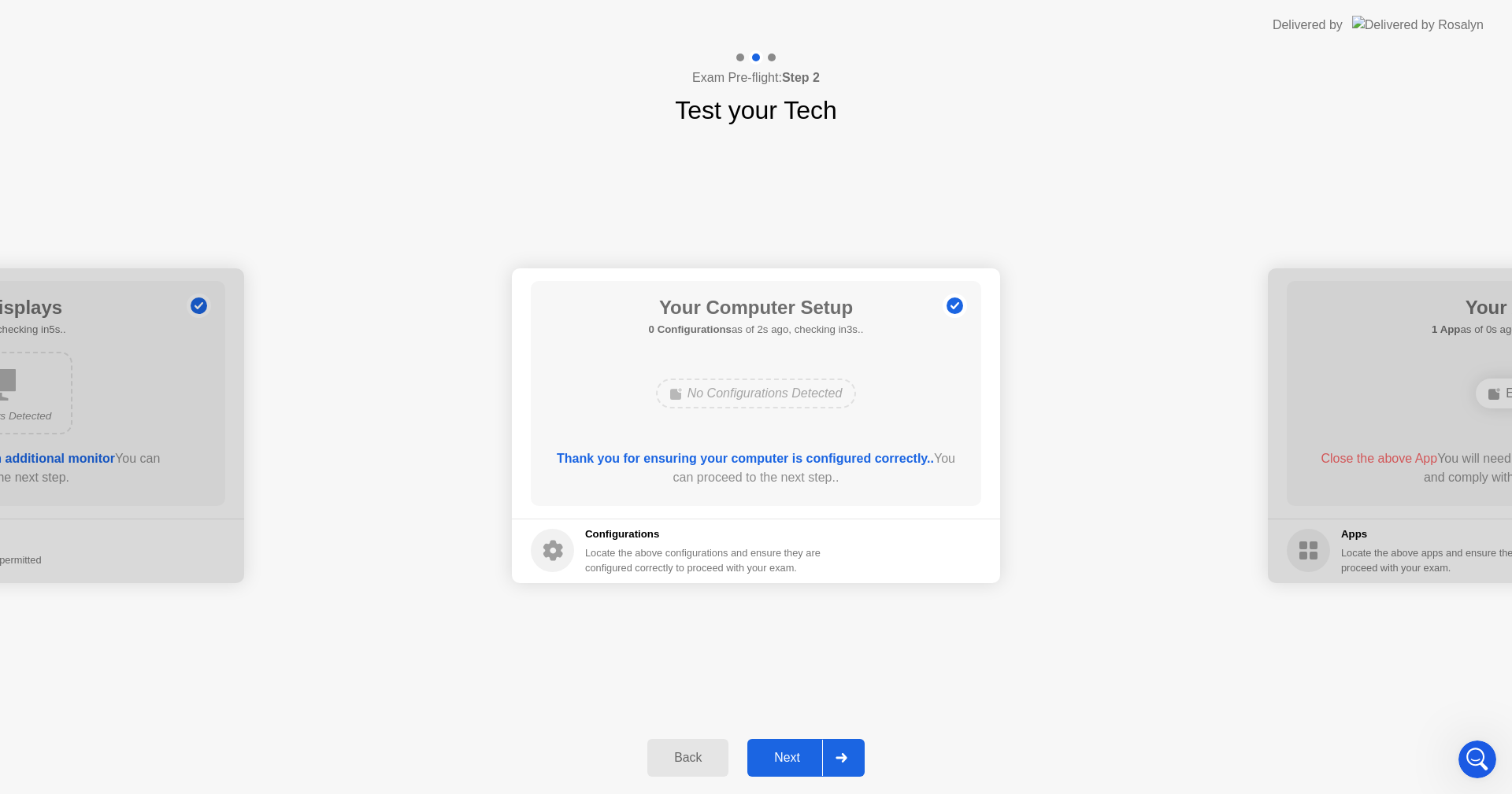
click at [840, 755] on icon at bounding box center [841, 758] width 12 height 10
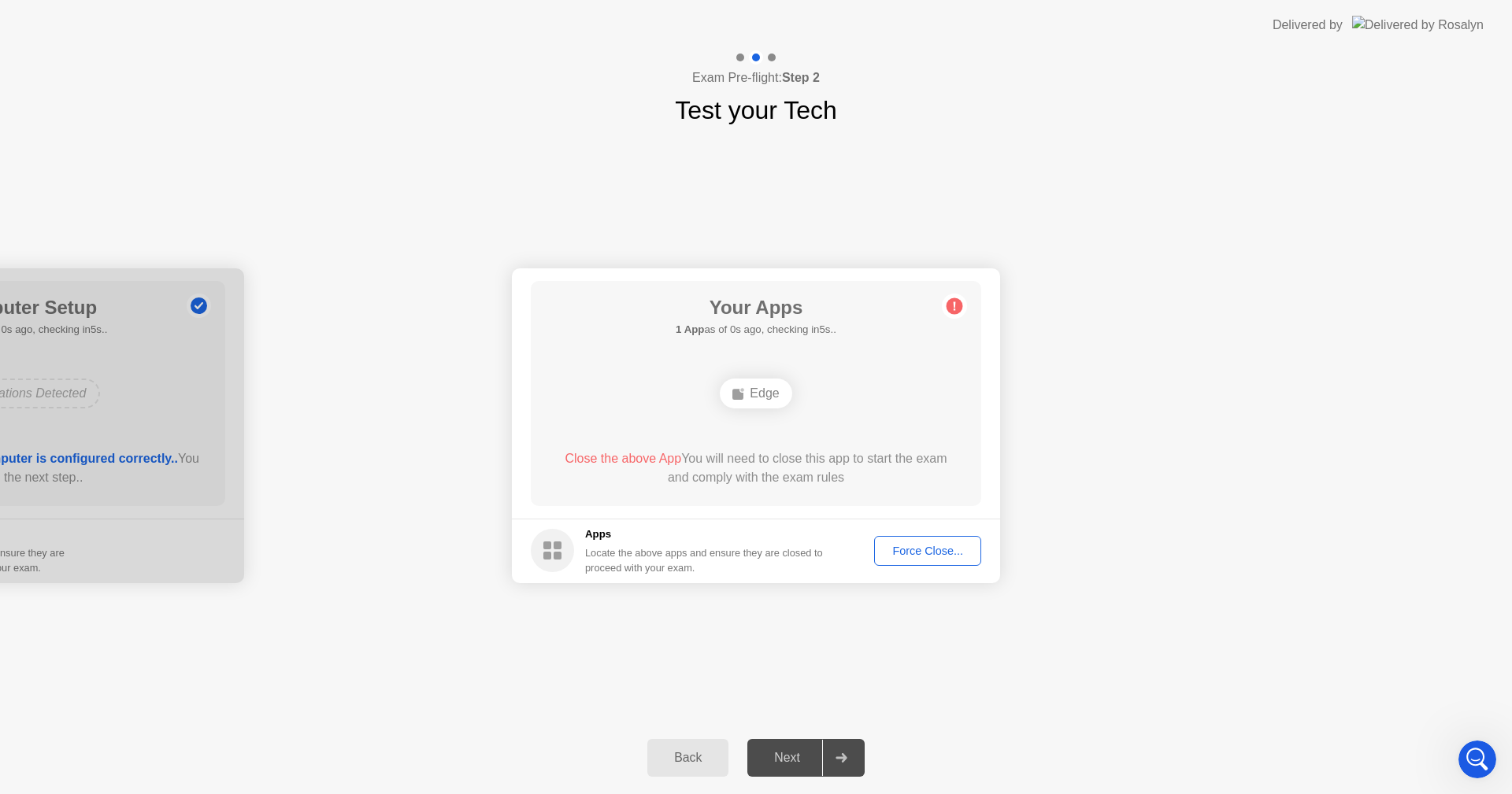
click at [939, 546] on div "Force Close..." at bounding box center [927, 552] width 96 height 13
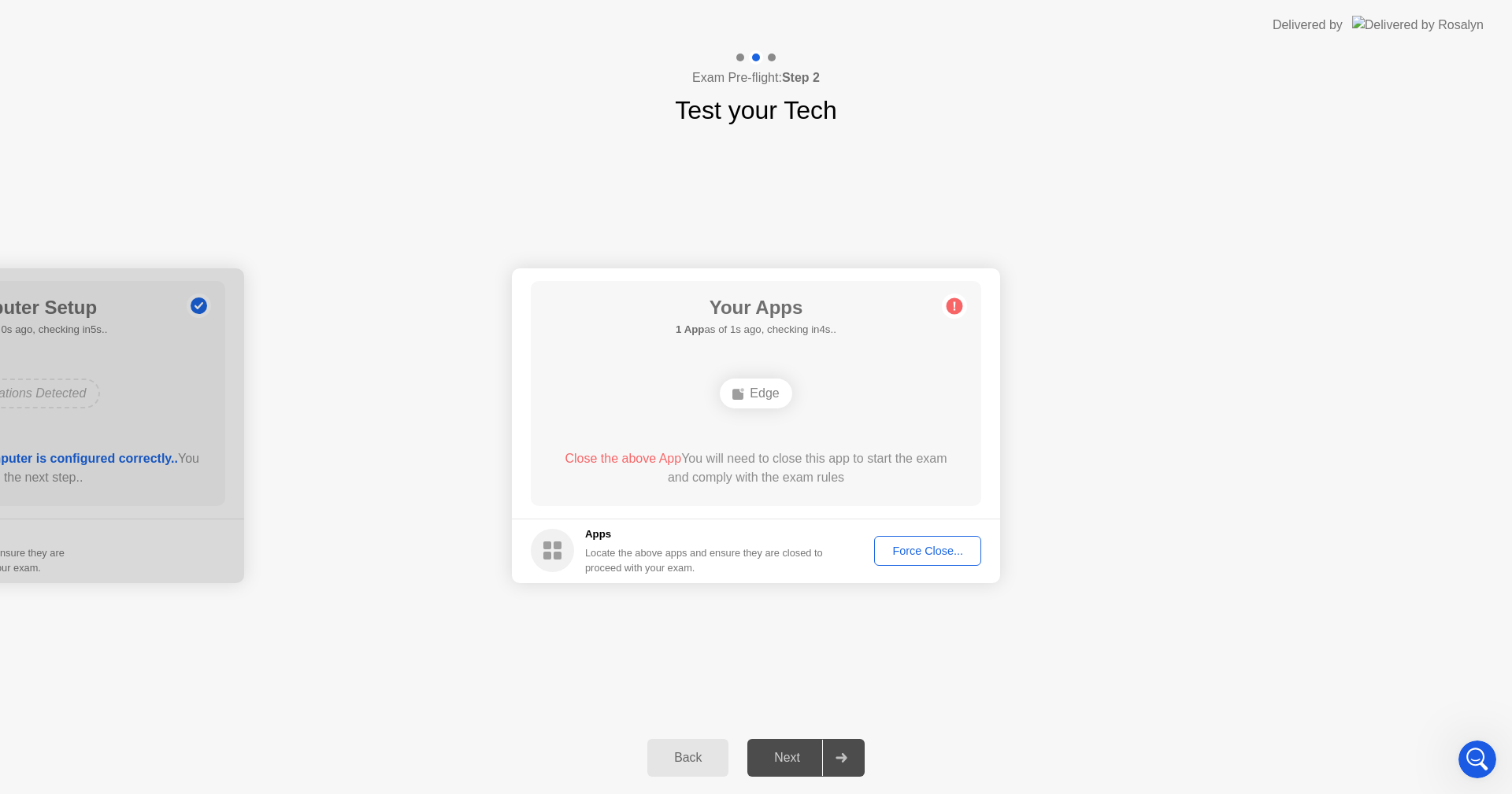
click at [940, 547] on div "Force Close..." at bounding box center [927, 552] width 96 height 13
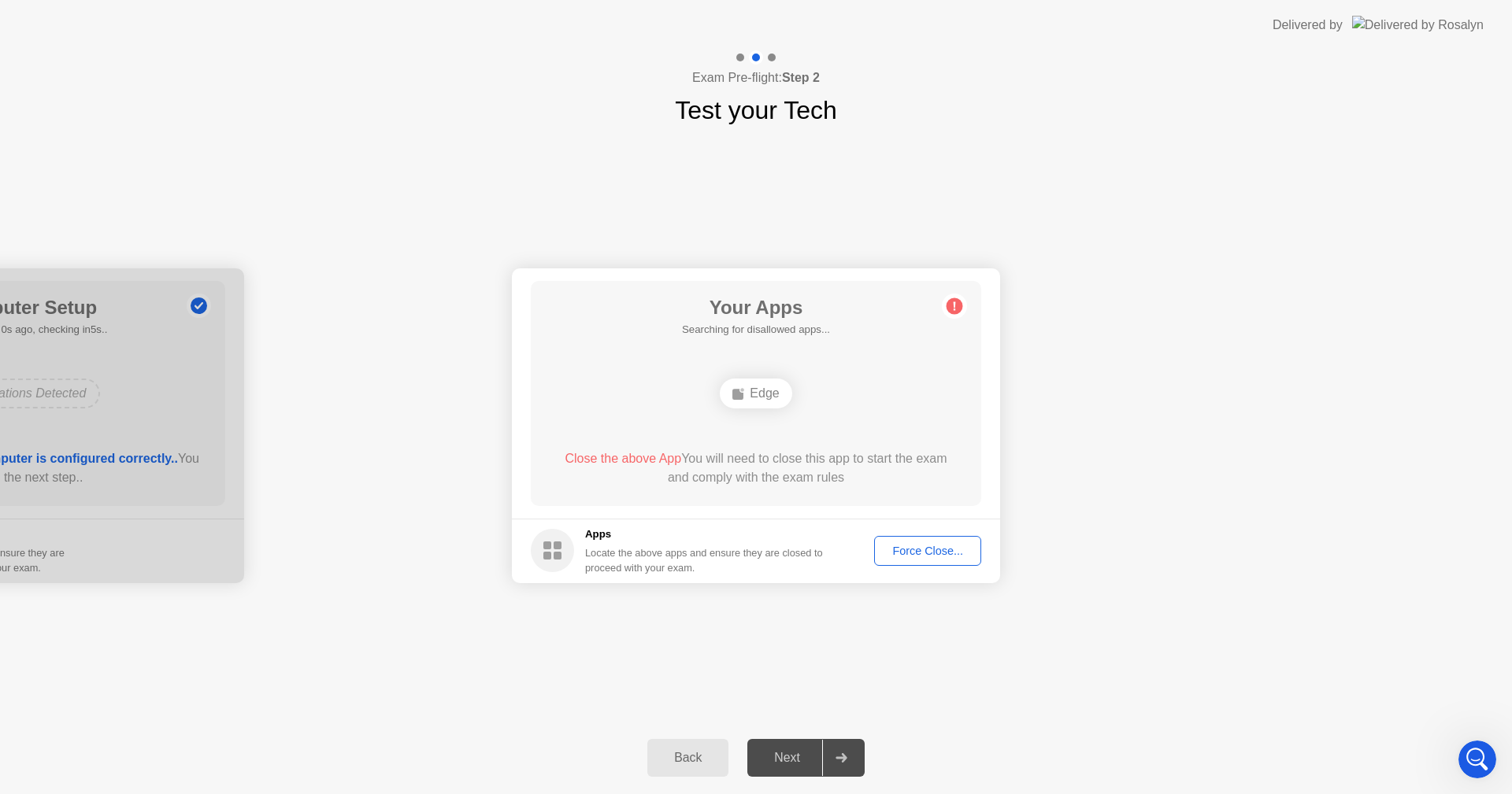
click at [935, 552] on div "Force Close..." at bounding box center [927, 552] width 96 height 13
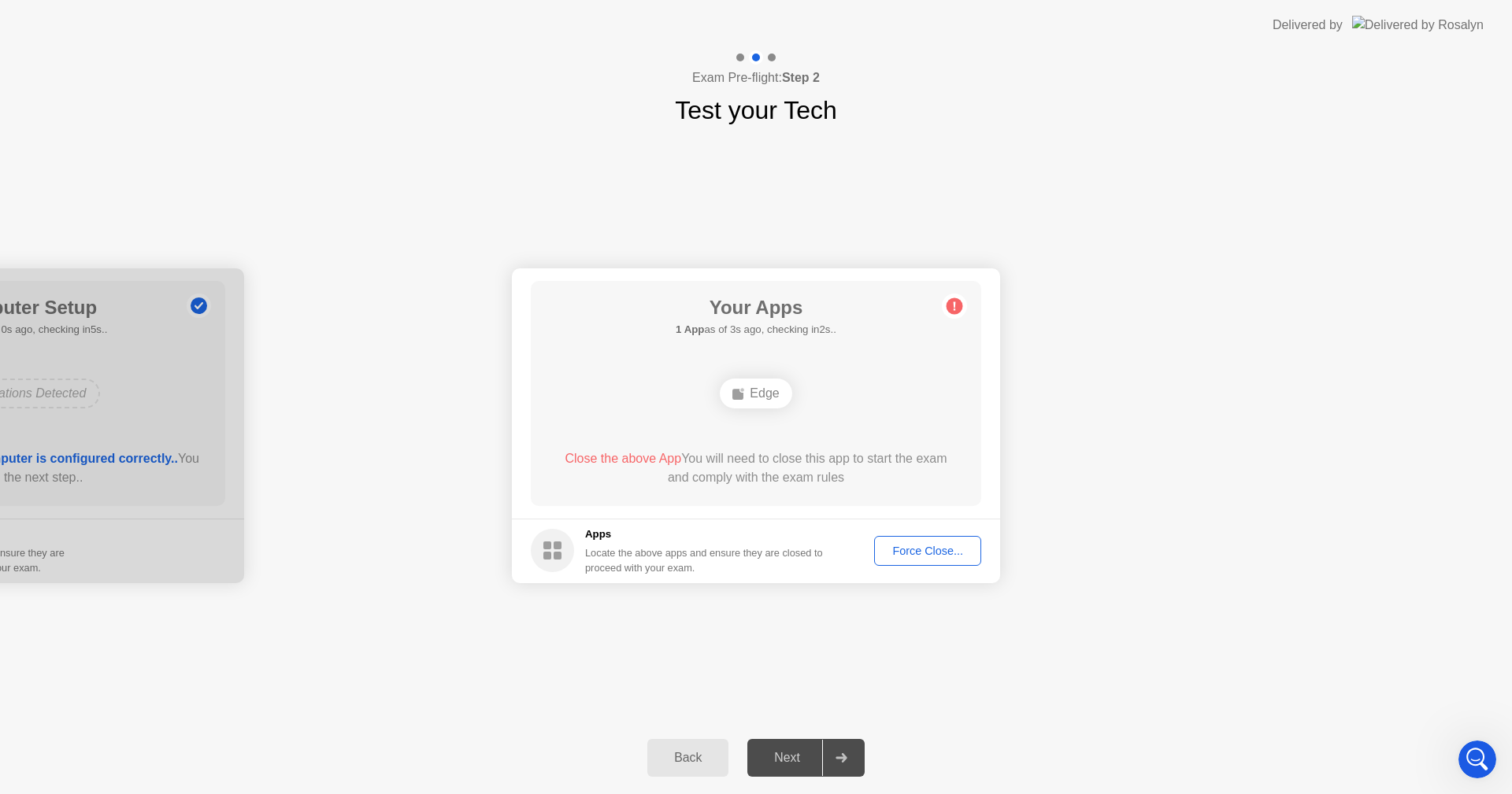
click at [770, 751] on div "Next" at bounding box center [787, 758] width 70 height 14
click at [925, 550] on div "Force Close..." at bounding box center [927, 552] width 96 height 13
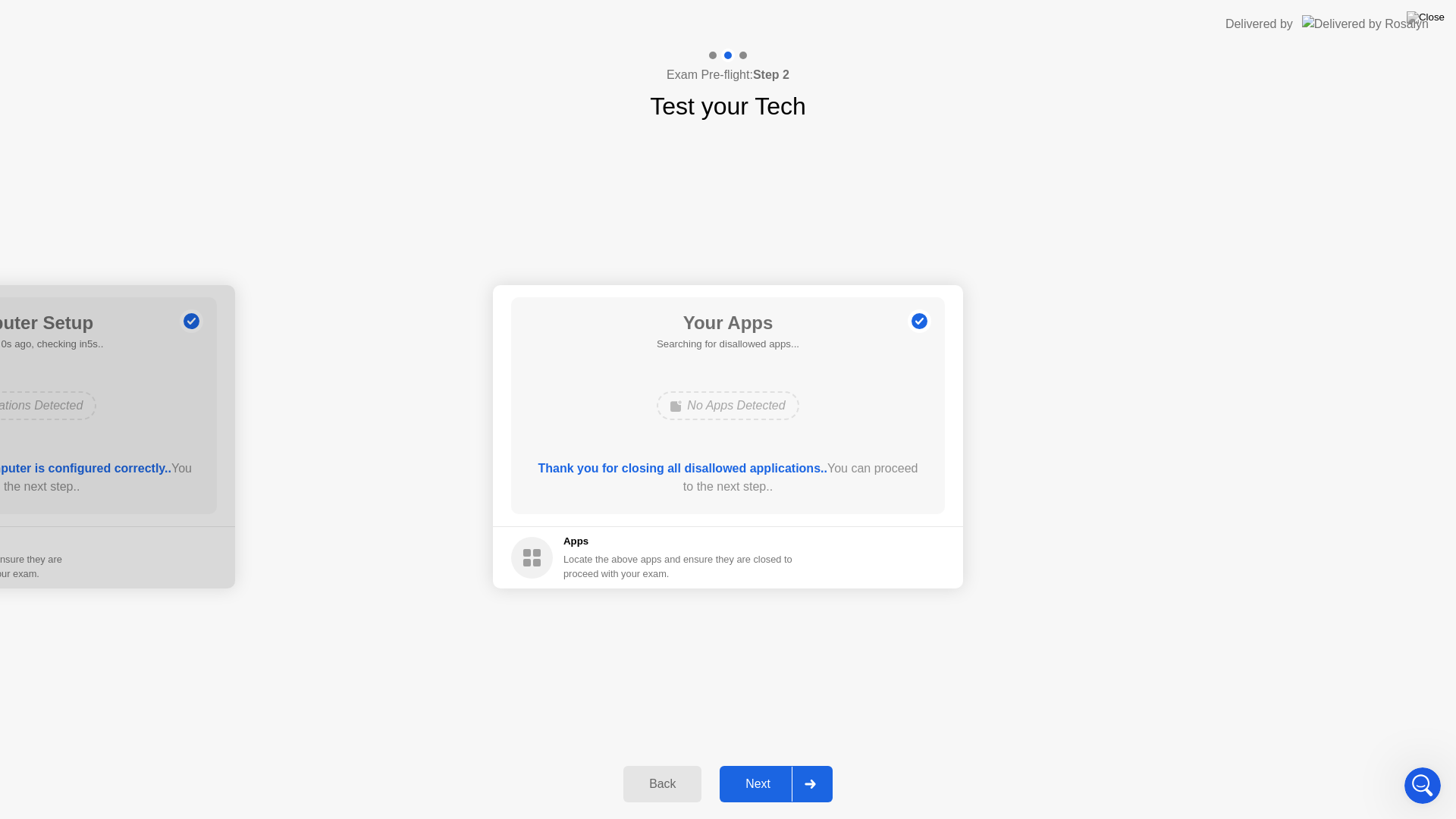
click at [814, 764] on icon at bounding box center [810, 785] width 11 height 9
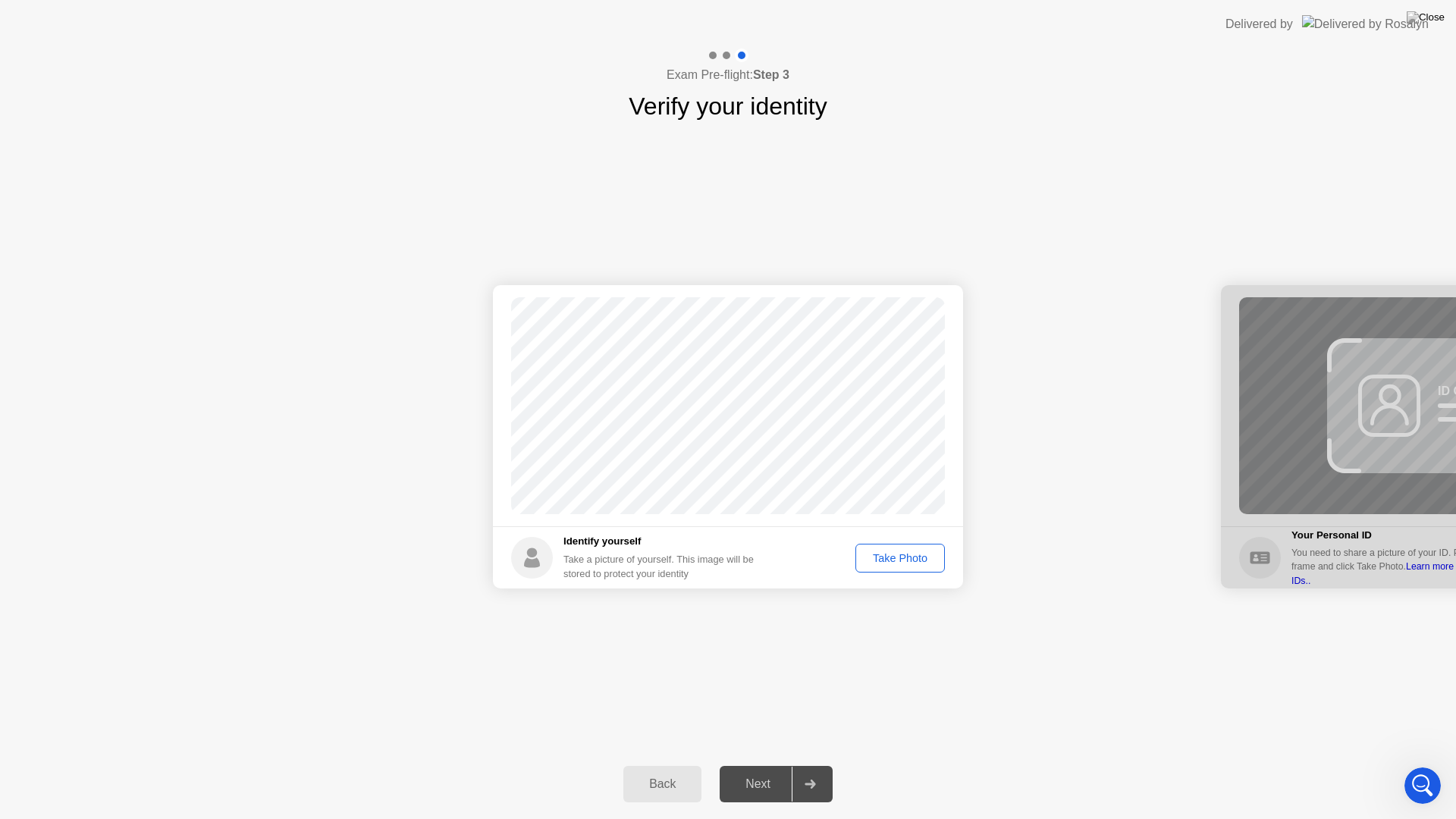
click at [811, 764] on div at bounding box center [809, 784] width 37 height 35
click at [814, 764] on icon at bounding box center [810, 785] width 11 height 9
click at [801, 764] on div at bounding box center [809, 784] width 37 height 35
click at [763, 764] on div "Next" at bounding box center [758, 784] width 67 height 13
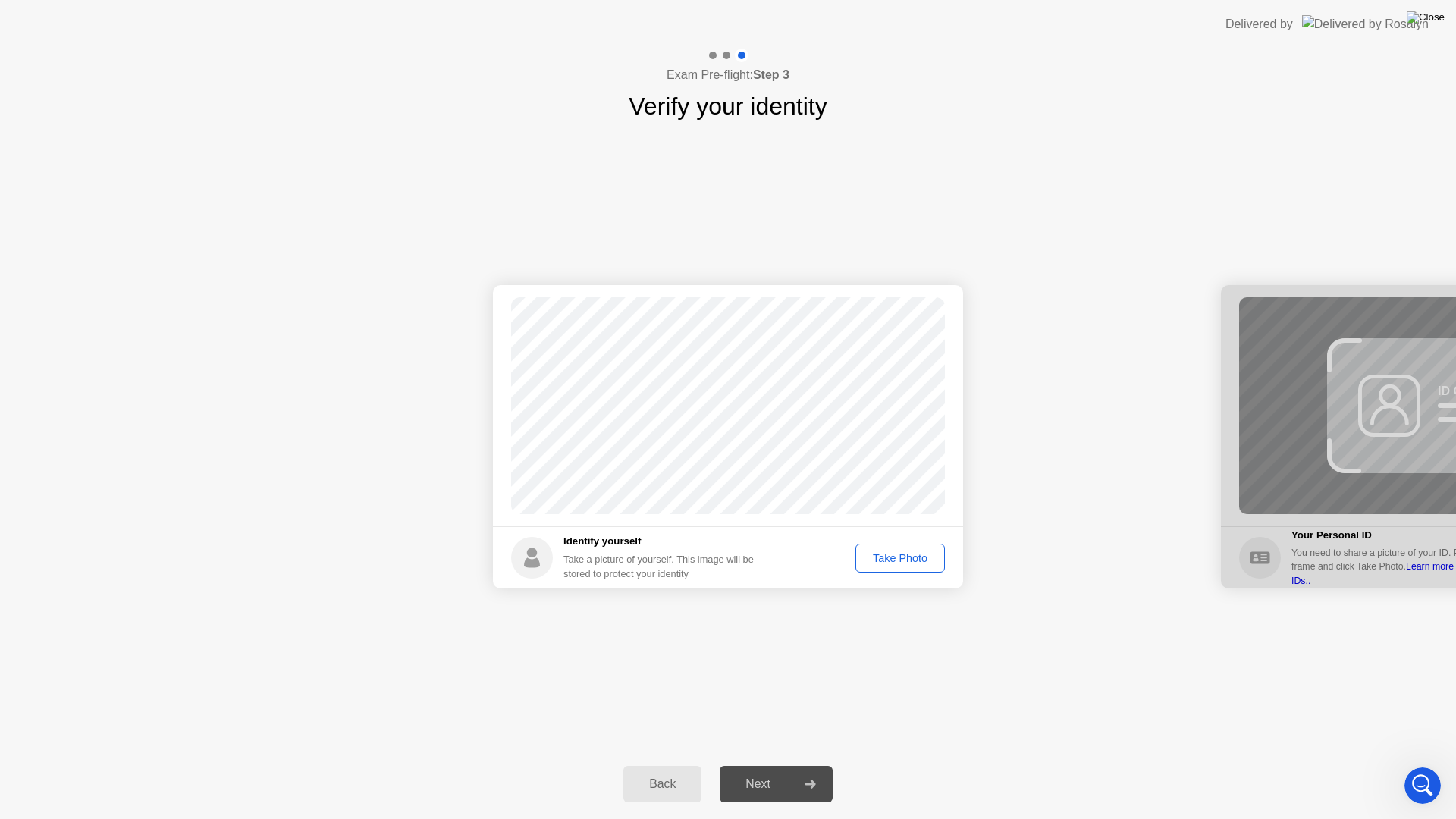
click at [1429, 19] on img at bounding box center [1426, 18] width 38 height 13
click at [1439, 18] on img at bounding box center [1426, 18] width 38 height 13
